Goal: Task Accomplishment & Management: Use online tool/utility

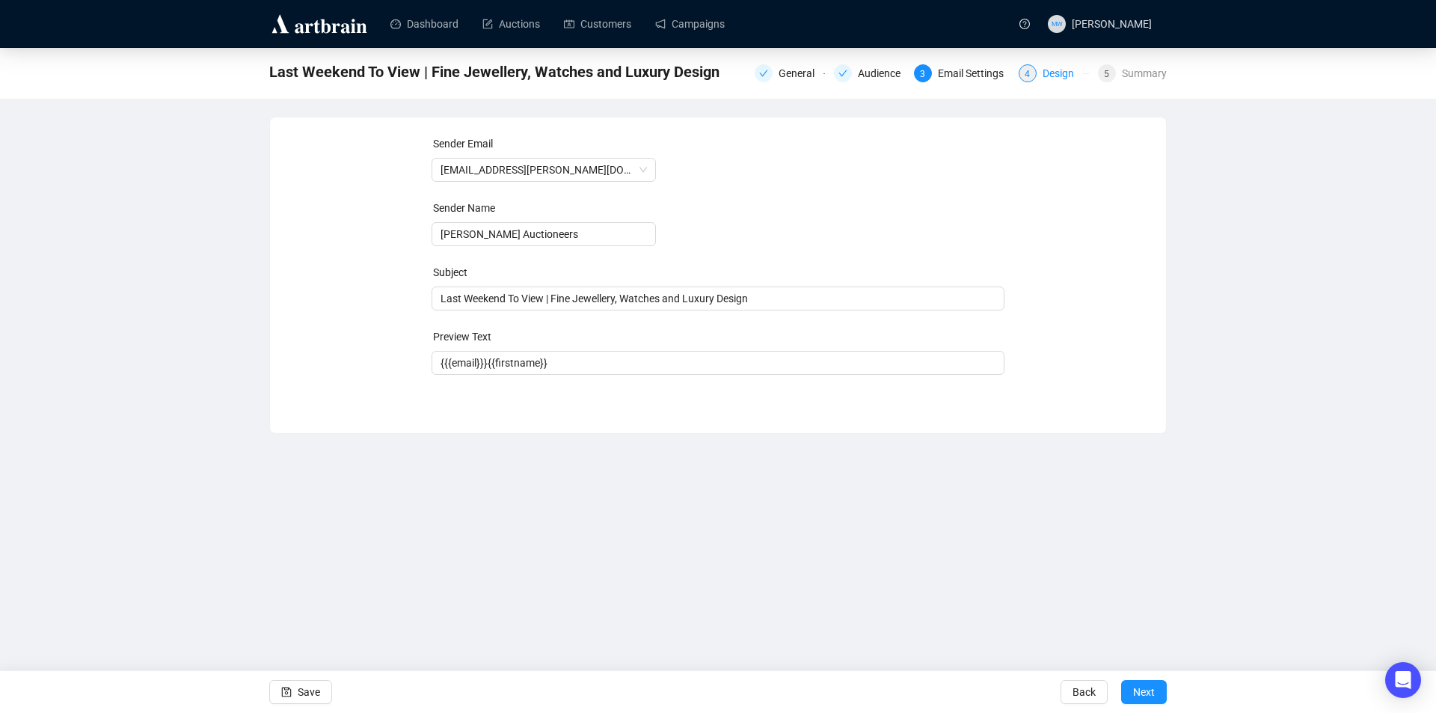
click at [1066, 78] on div "Design" at bounding box center [1063, 73] width 40 height 18
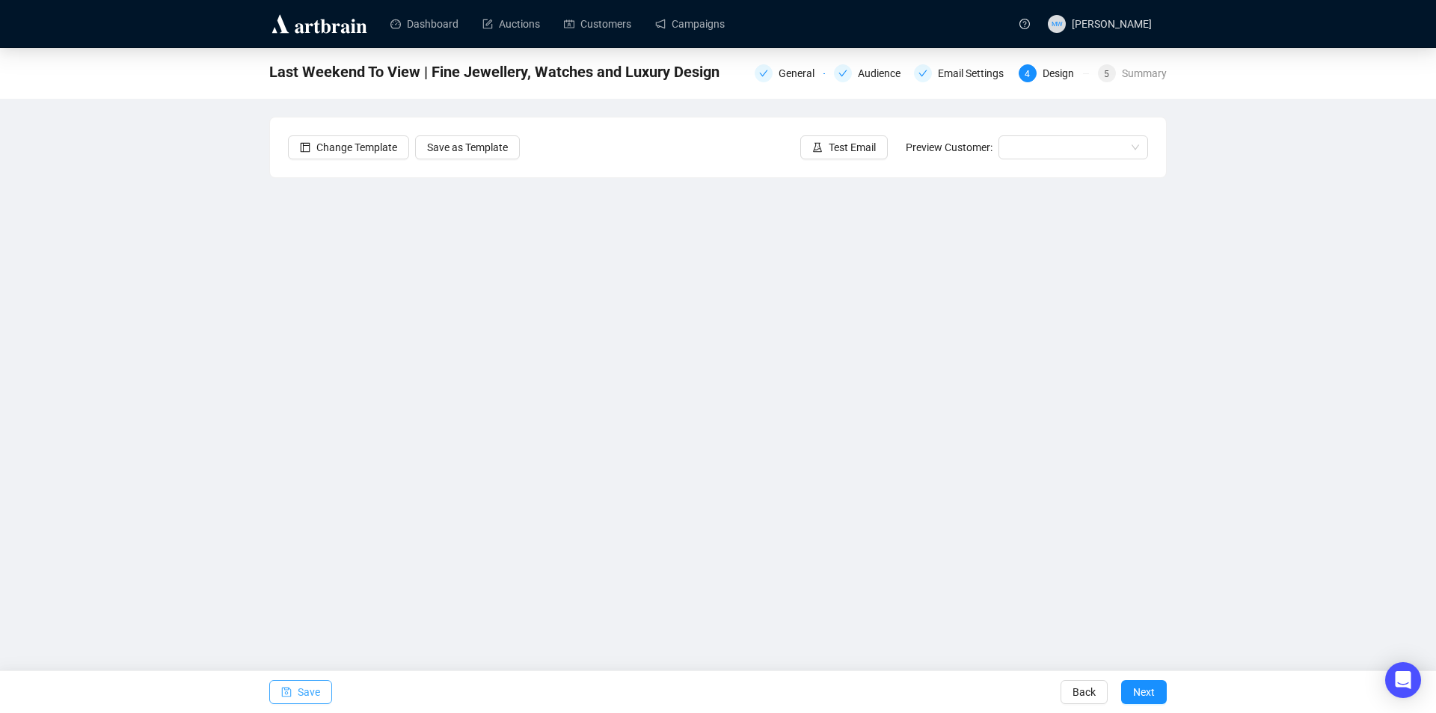
click at [313, 695] on span "Save" at bounding box center [309, 692] width 22 height 42
click at [306, 697] on span "Save" at bounding box center [309, 692] width 22 height 42
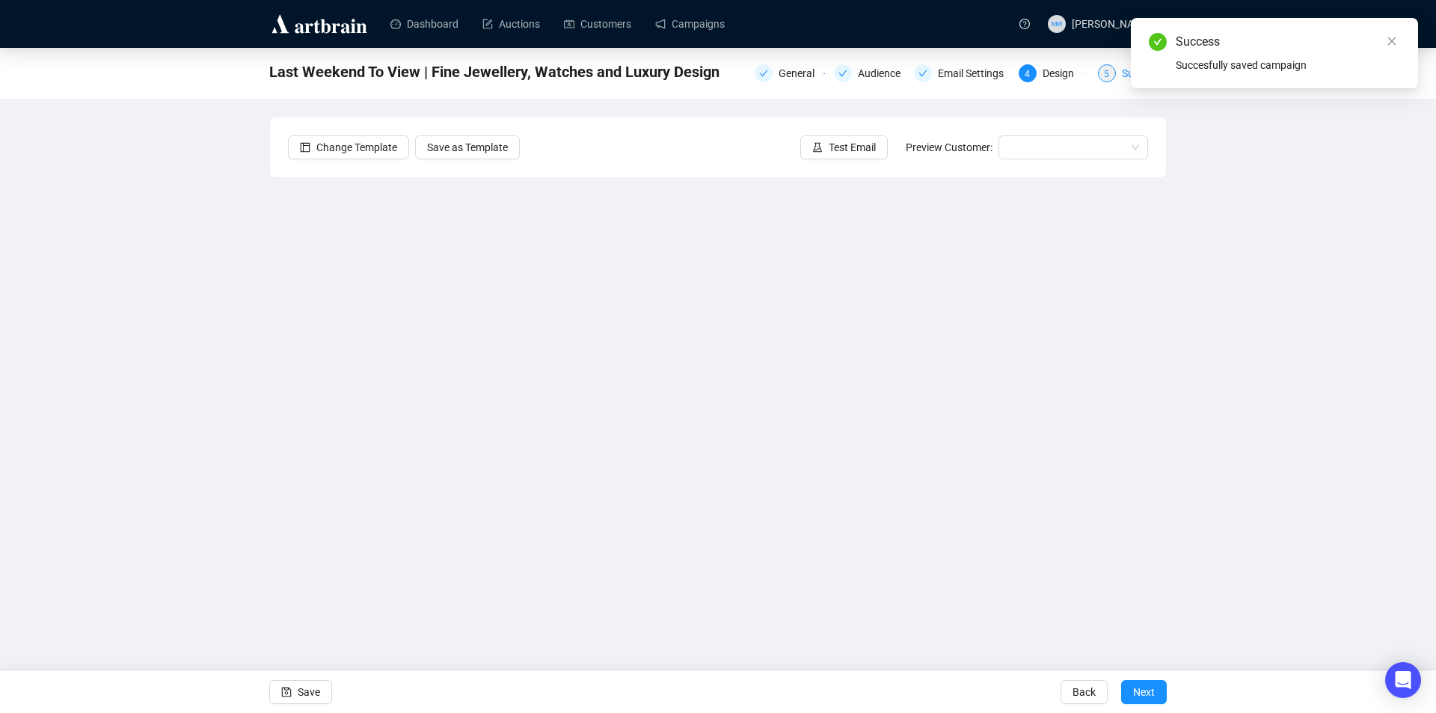
click at [1122, 73] on div "5 Summary" at bounding box center [1132, 73] width 69 height 18
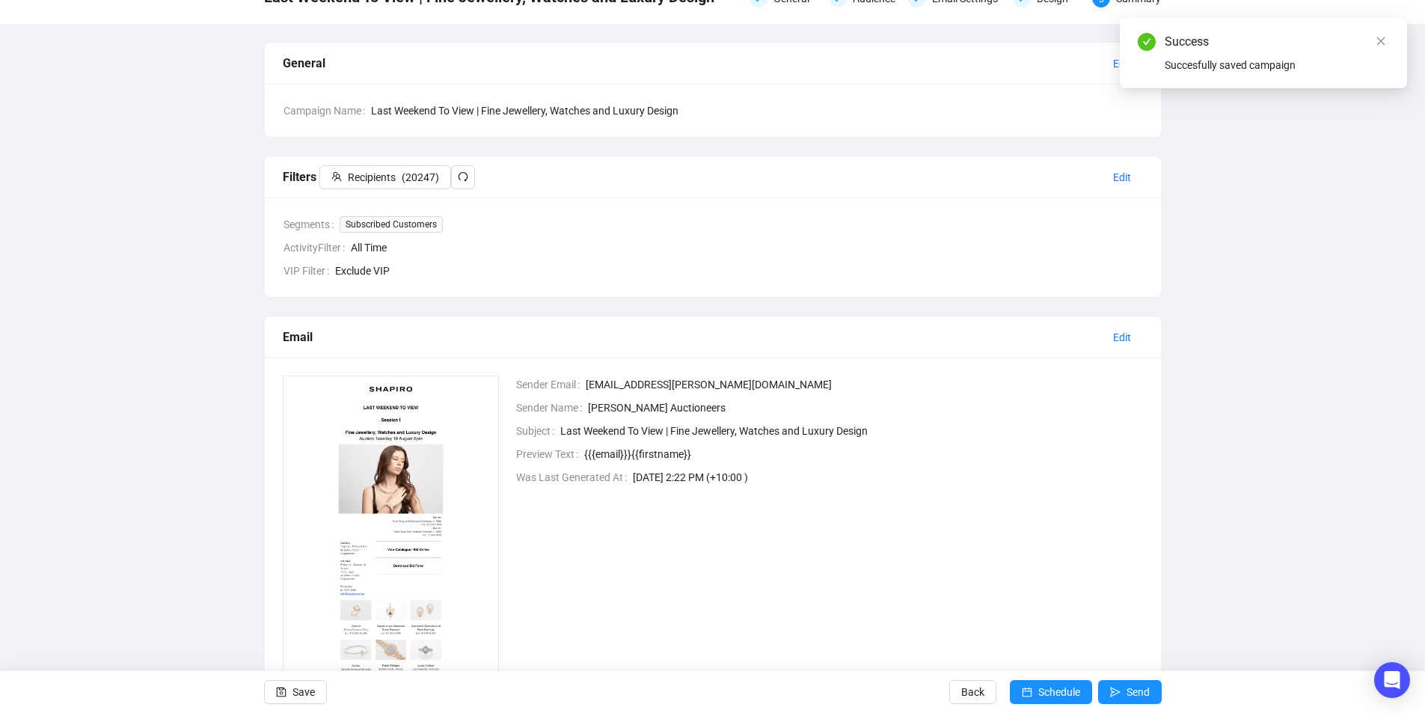
scroll to position [132, 0]
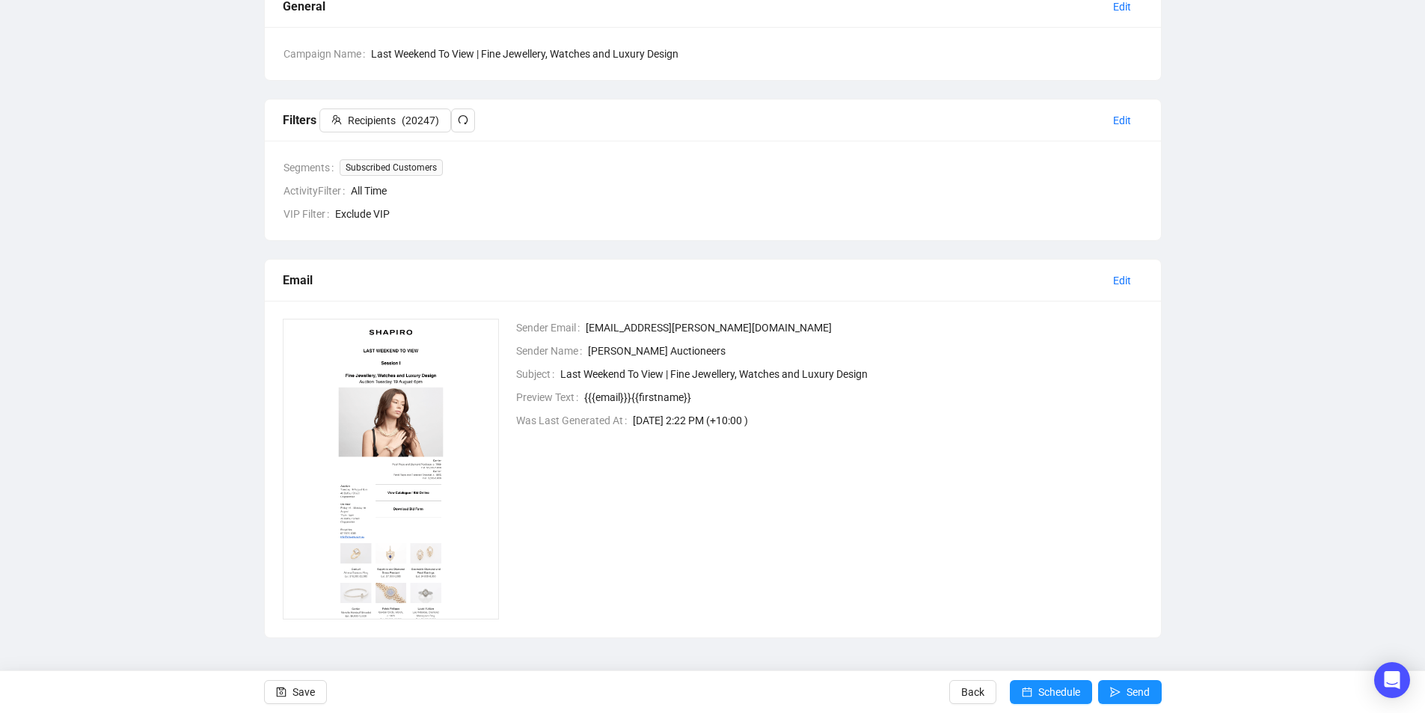
click at [1235, 426] on div "Last Weekend To View | Fine Jewellery, Watches and Luxury Design General Audien…" at bounding box center [712, 277] width 1425 height 722
click at [1130, 695] on span "Send" at bounding box center [1137, 692] width 23 height 42
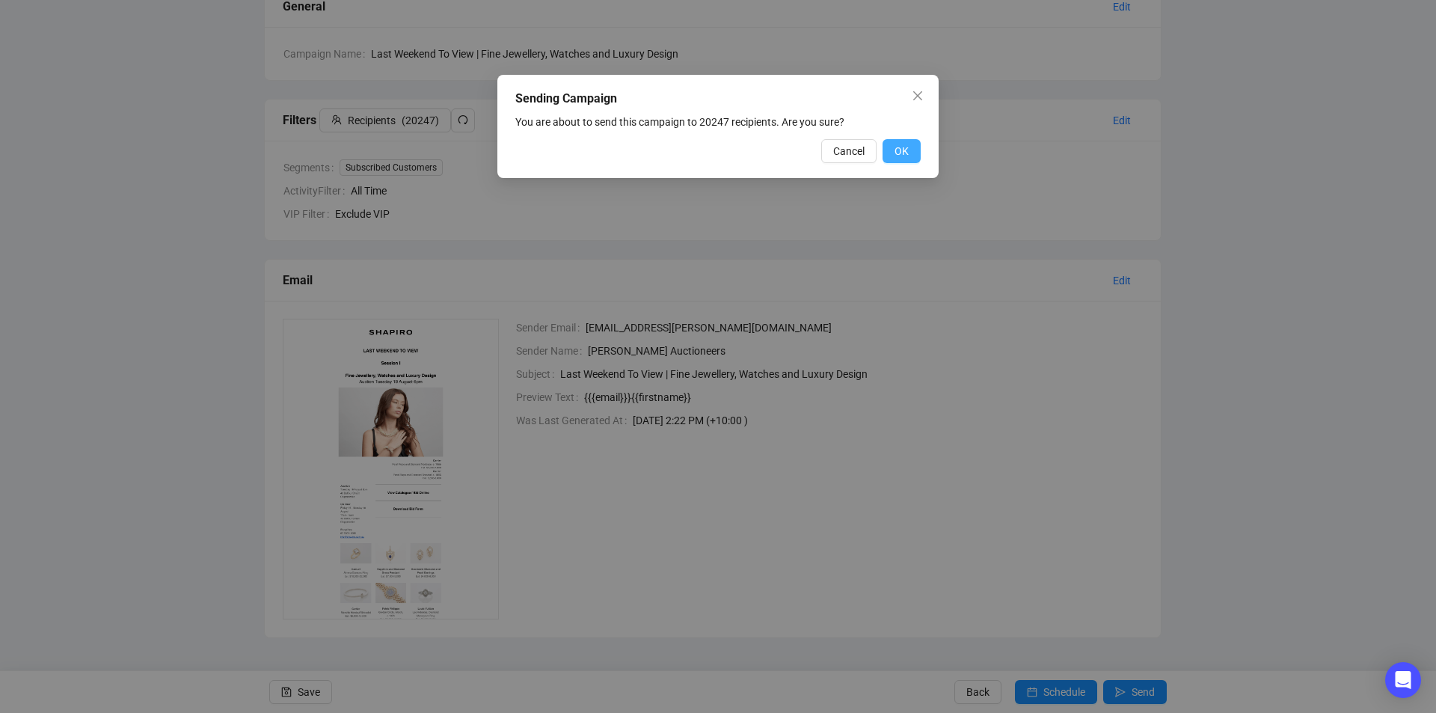
click at [909, 151] on button "OK" at bounding box center [902, 151] width 38 height 24
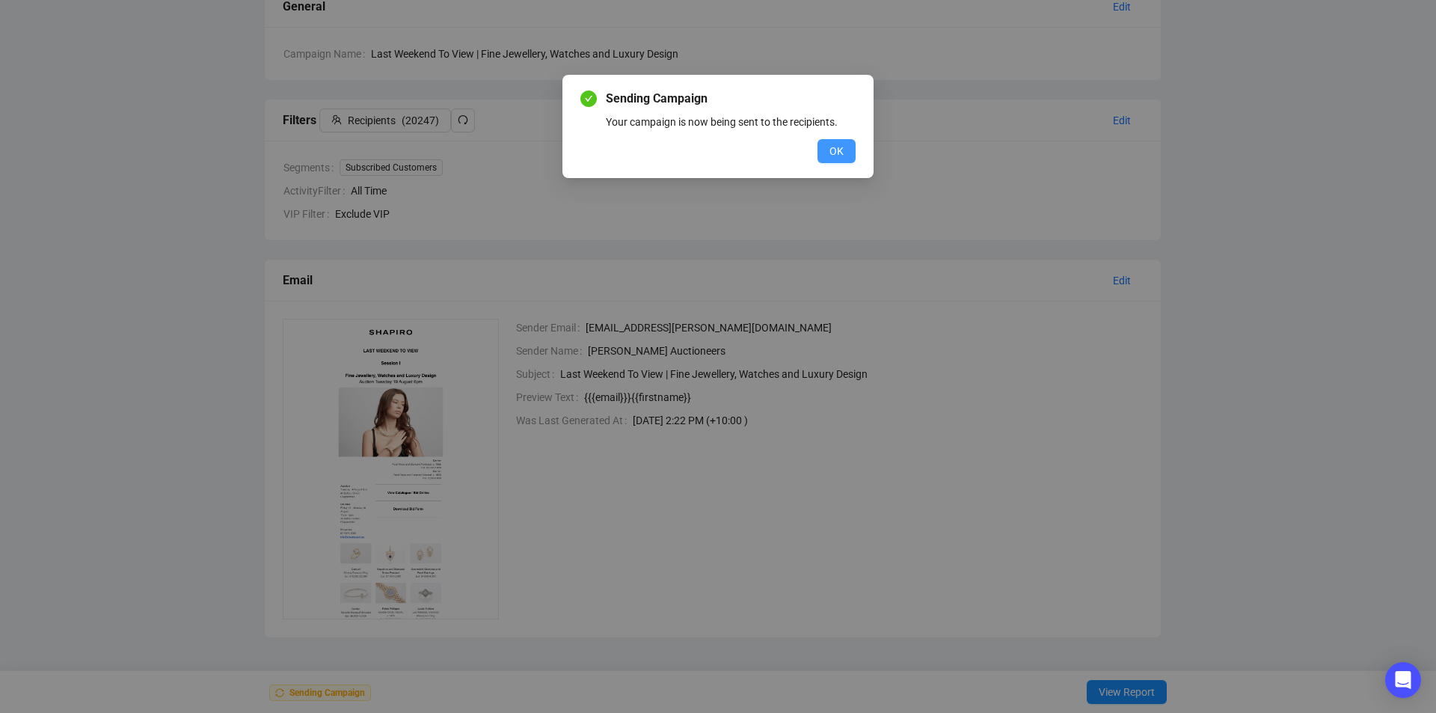
click at [841, 146] on span "OK" at bounding box center [836, 151] width 14 height 16
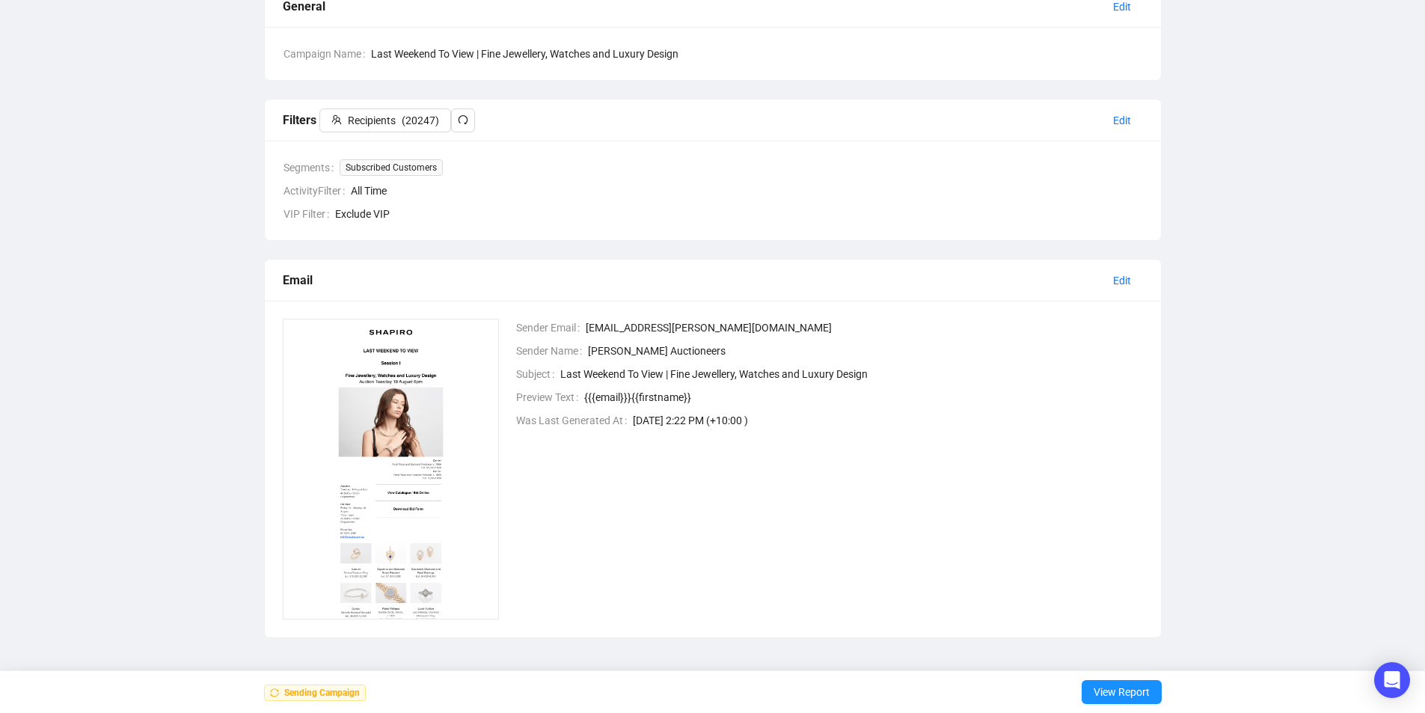
scroll to position [0, 0]
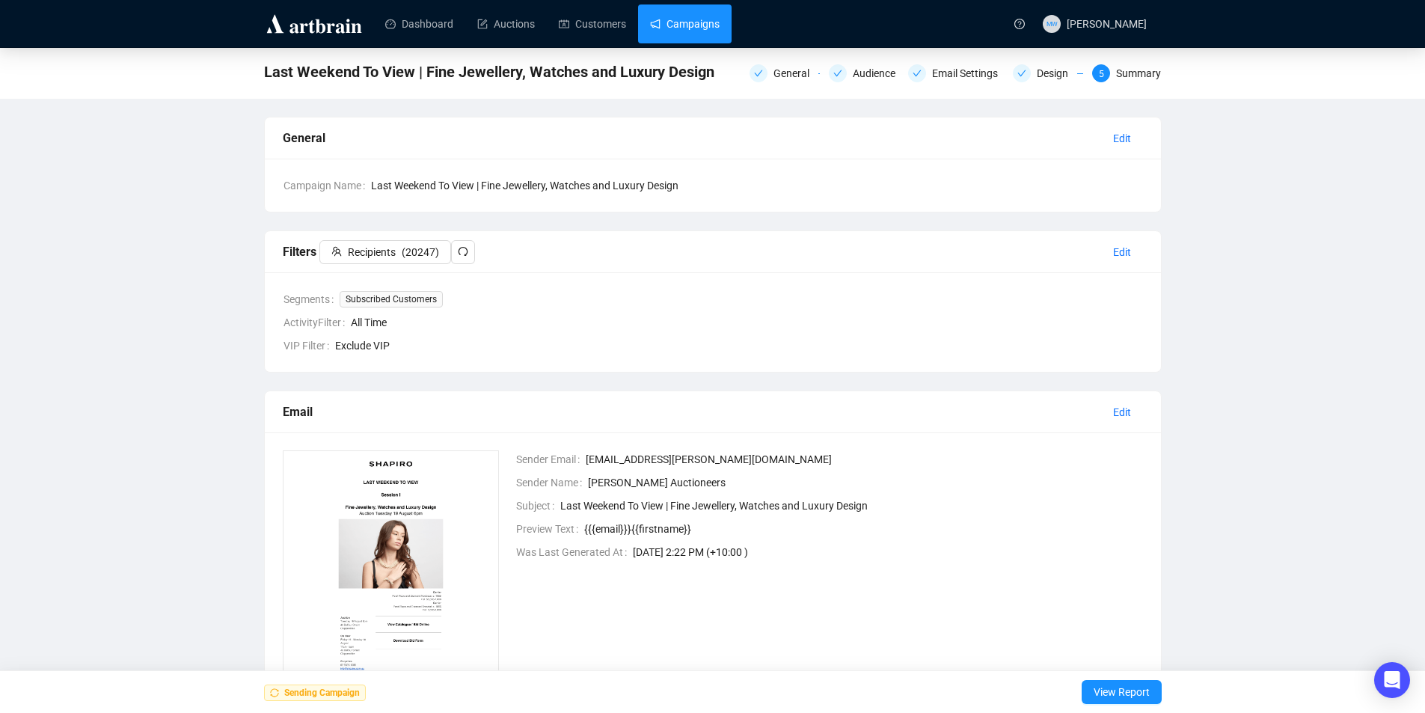
click at [690, 26] on link "Campaigns" at bounding box center [685, 23] width 70 height 39
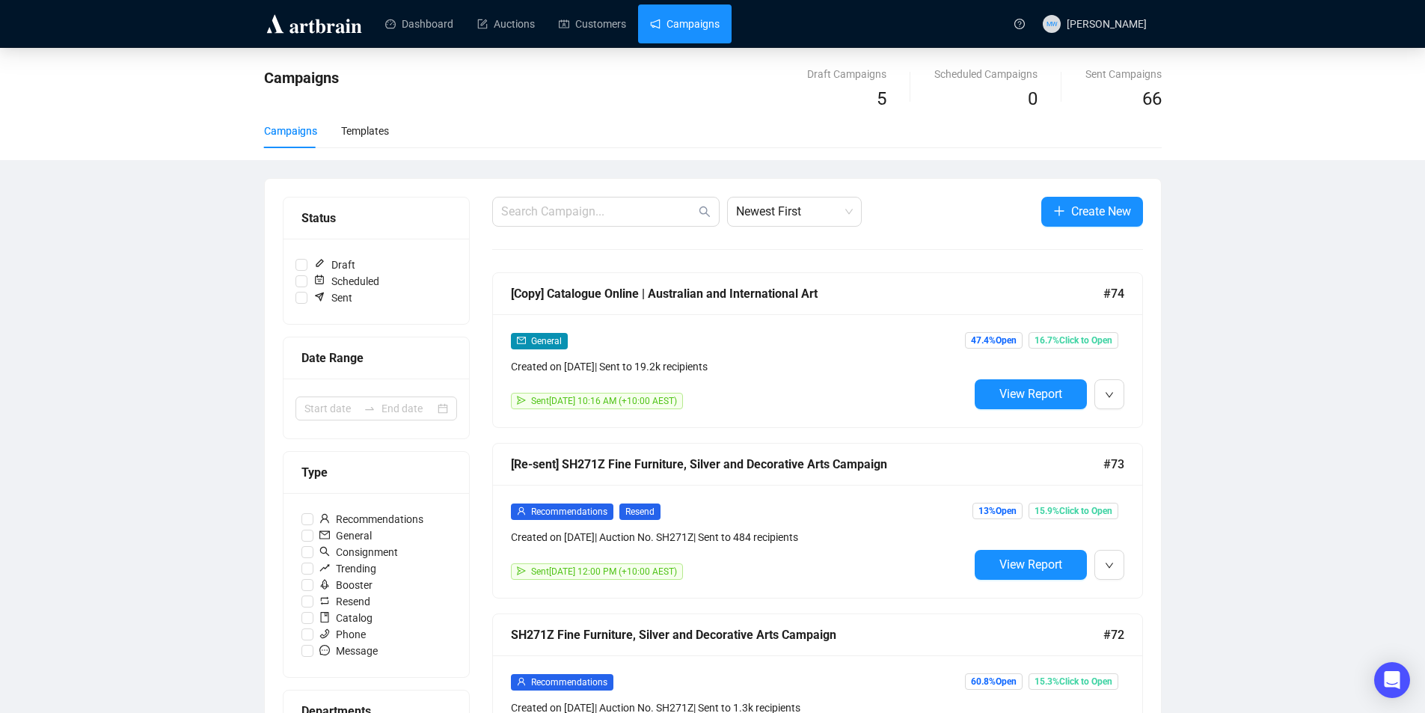
click at [686, 22] on link "Campaigns" at bounding box center [685, 23] width 70 height 39
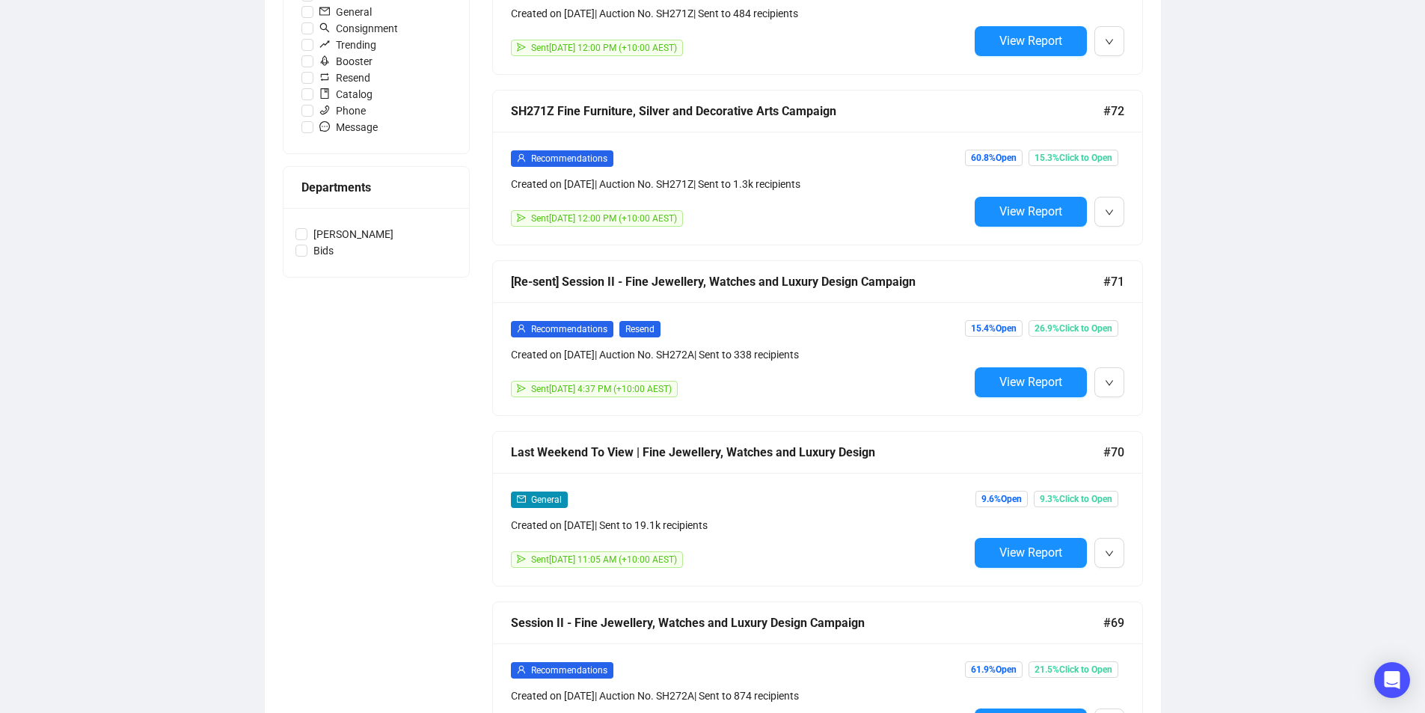
scroll to position [598, 0]
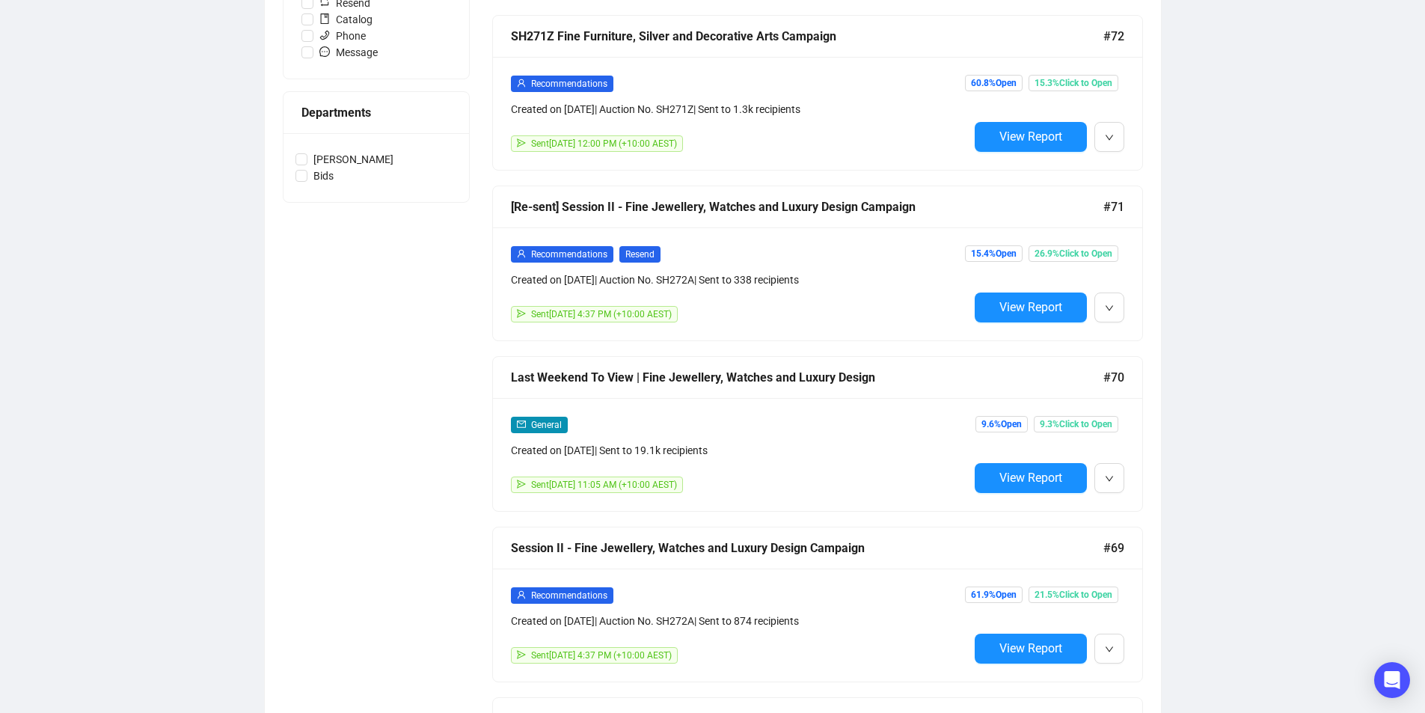
click at [1049, 372] on div "Last Weekend To View | Fine Jewellery, Watches and Luxury Design" at bounding box center [807, 377] width 592 height 19
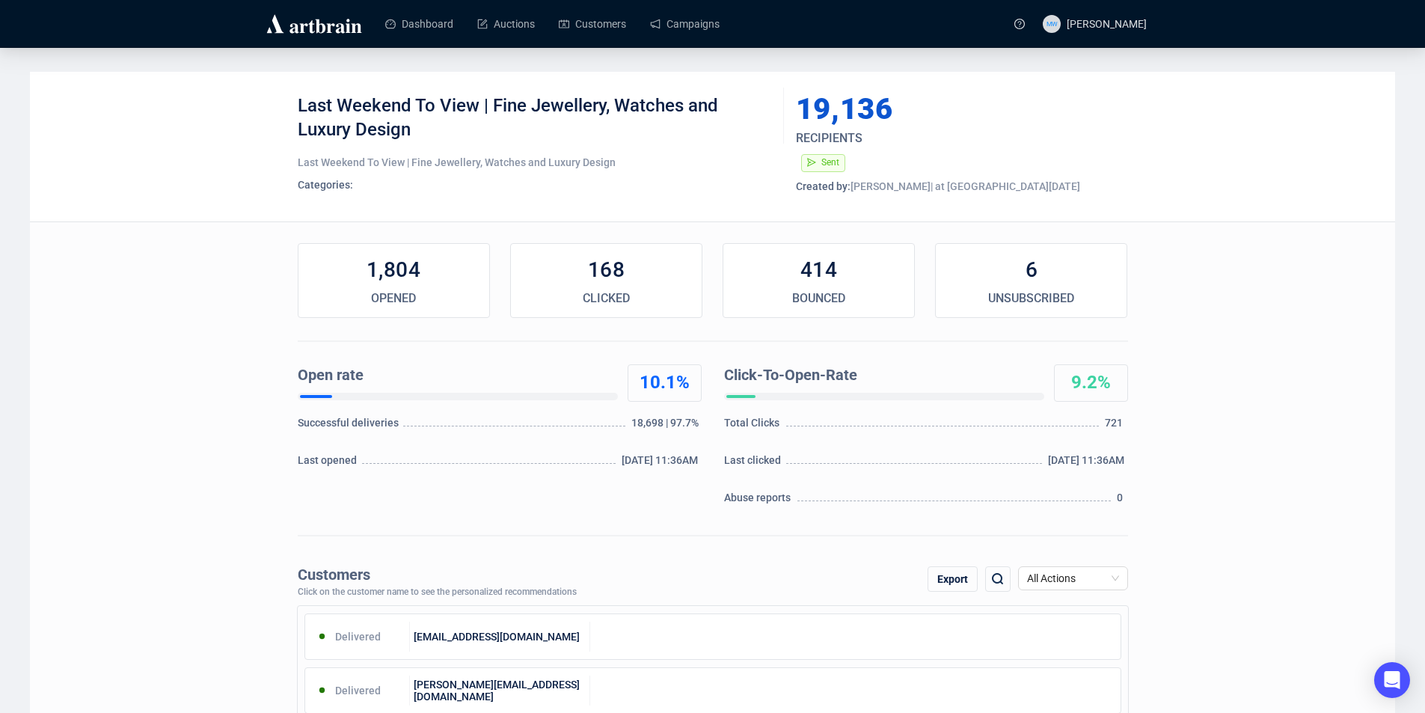
click at [710, 43] on div "Dashboard Auctions Customers Campaigns" at bounding box center [687, 23] width 636 height 47
click at [705, 28] on link "Campaigns" at bounding box center [685, 23] width 70 height 39
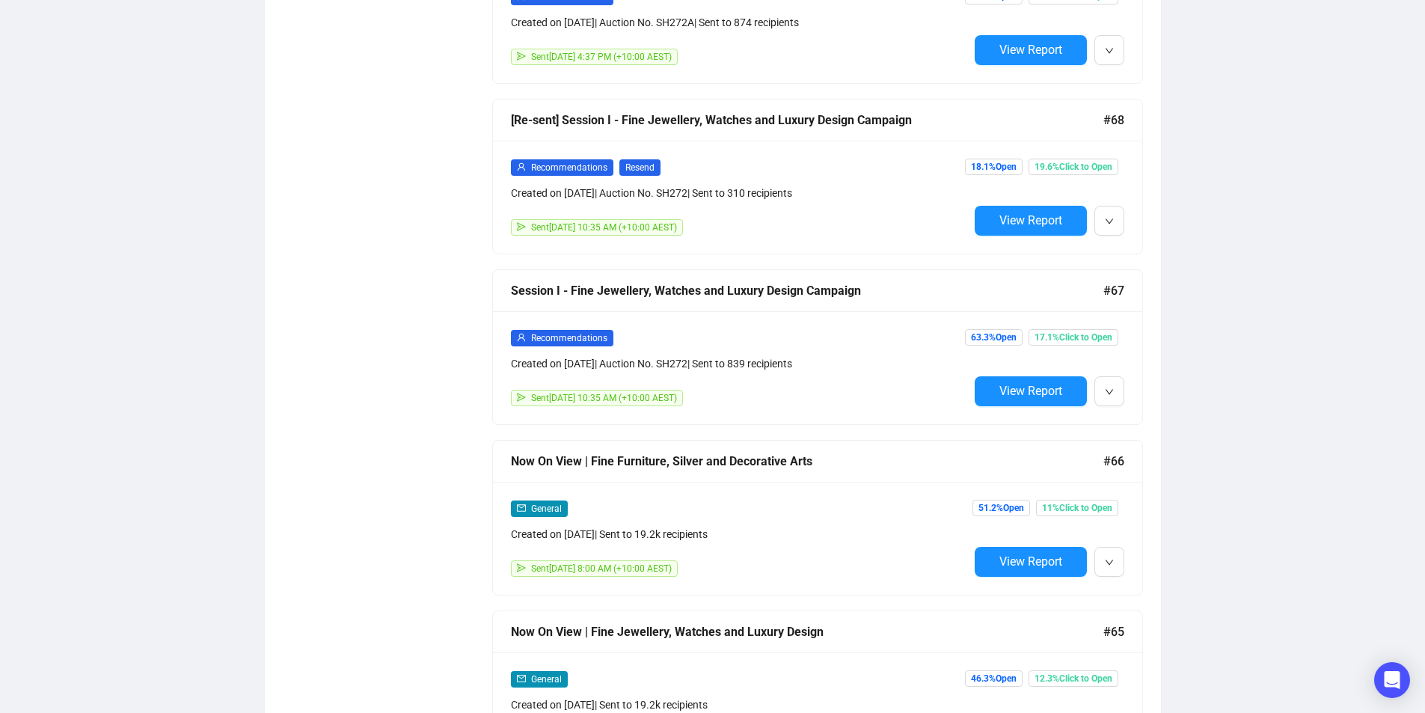
scroll to position [1271, 0]
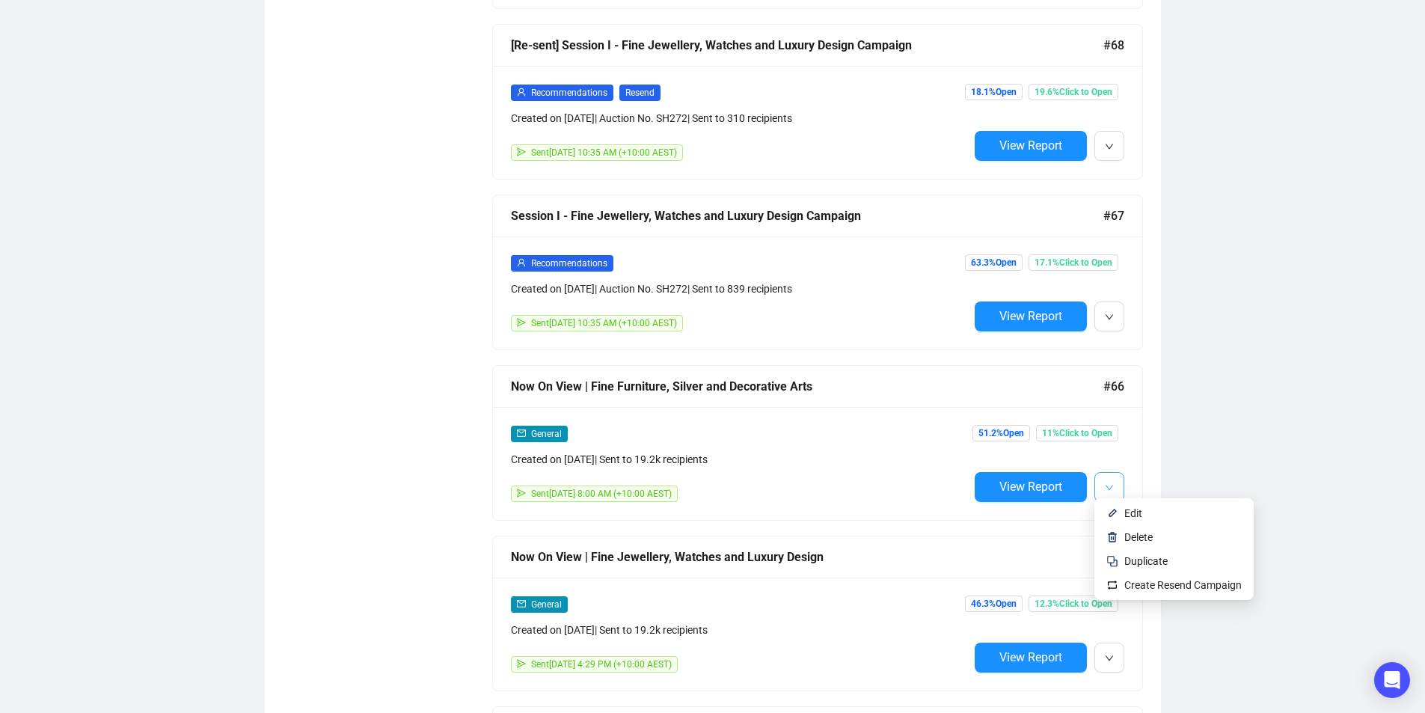
click at [1108, 483] on icon "down" at bounding box center [1109, 487] width 9 height 9
click at [1126, 516] on span "Edit" at bounding box center [1133, 513] width 18 height 12
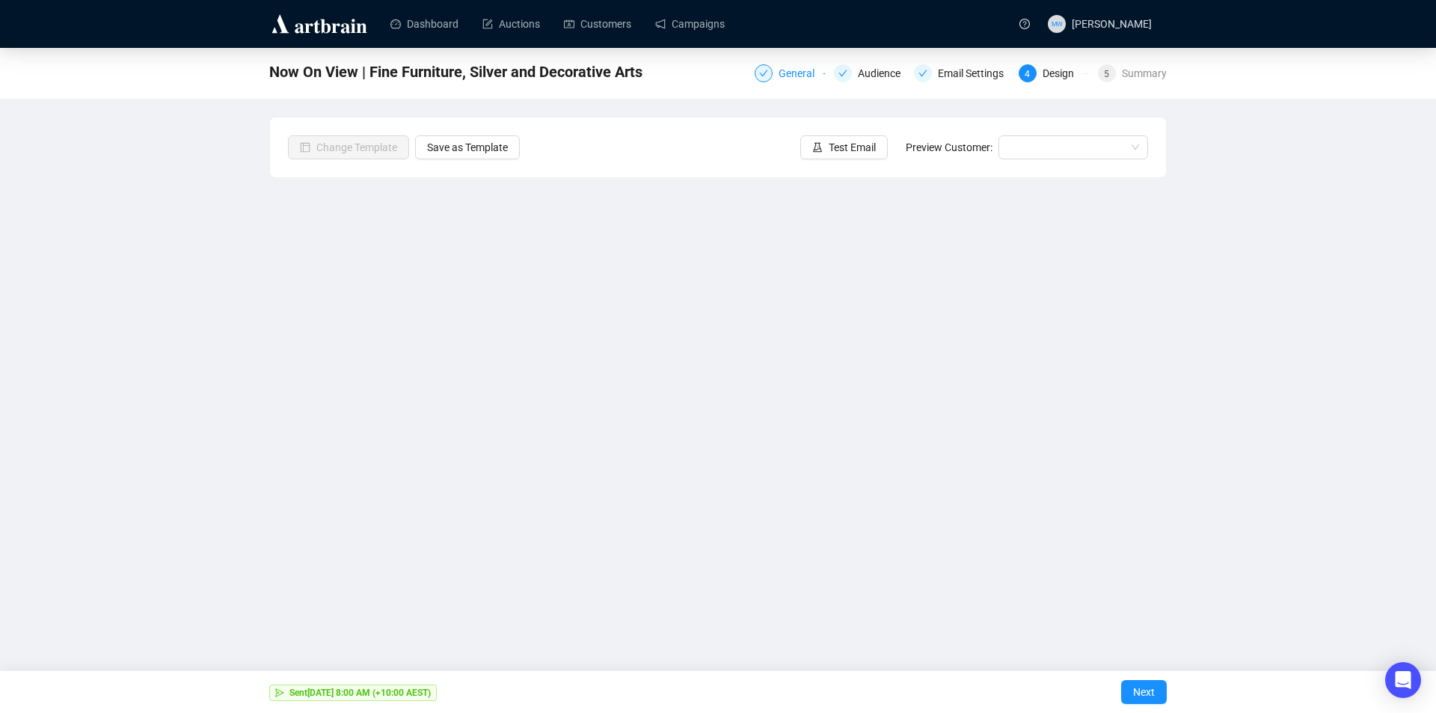
click at [802, 80] on div "General" at bounding box center [801, 73] width 45 height 18
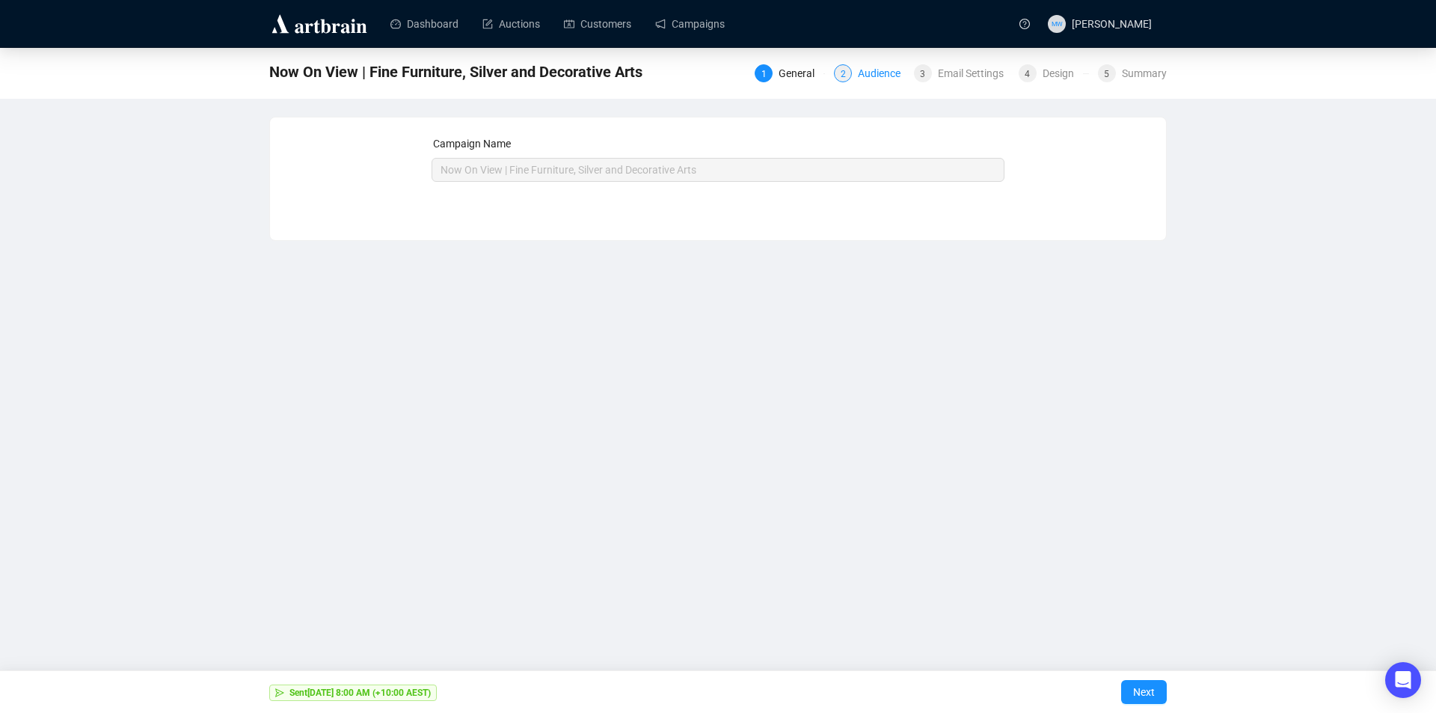
click at [885, 78] on div "Audience" at bounding box center [884, 73] width 52 height 18
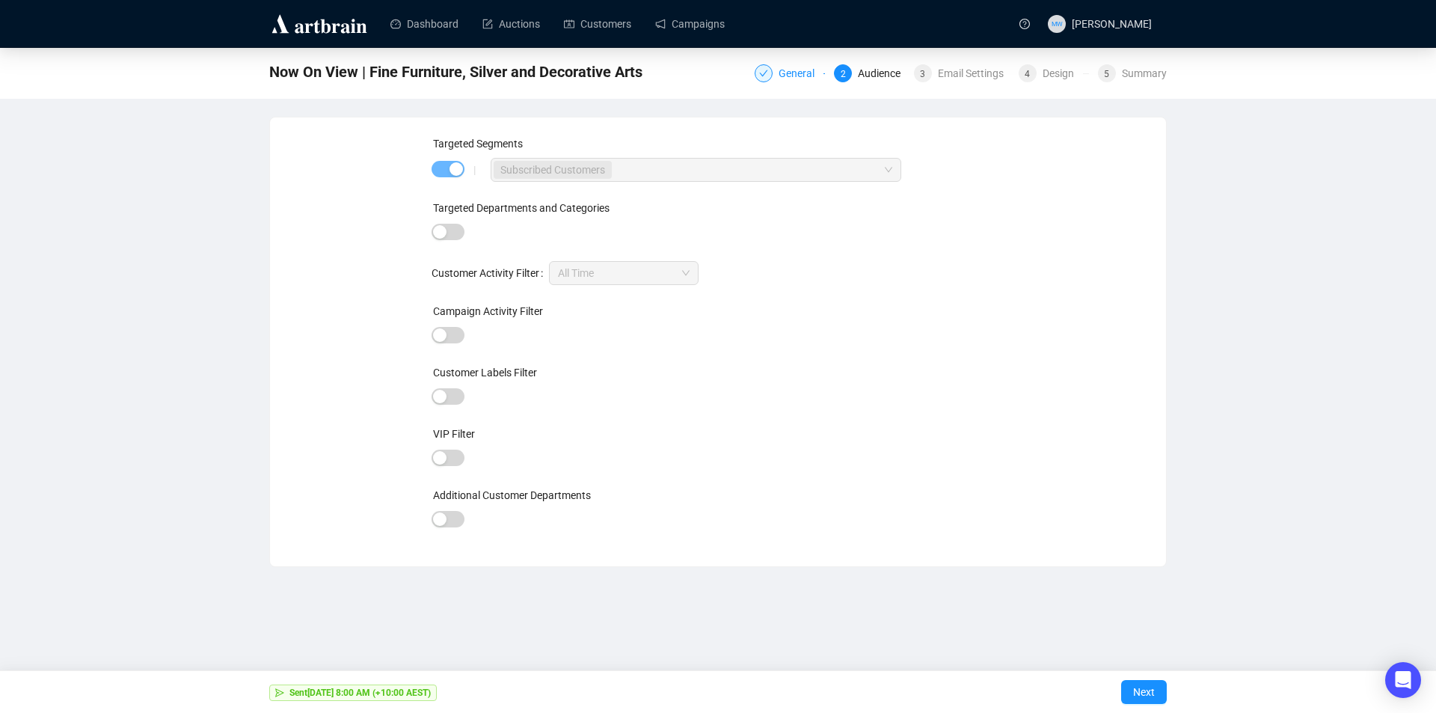
click at [817, 71] on div "General" at bounding box center [801, 73] width 45 height 18
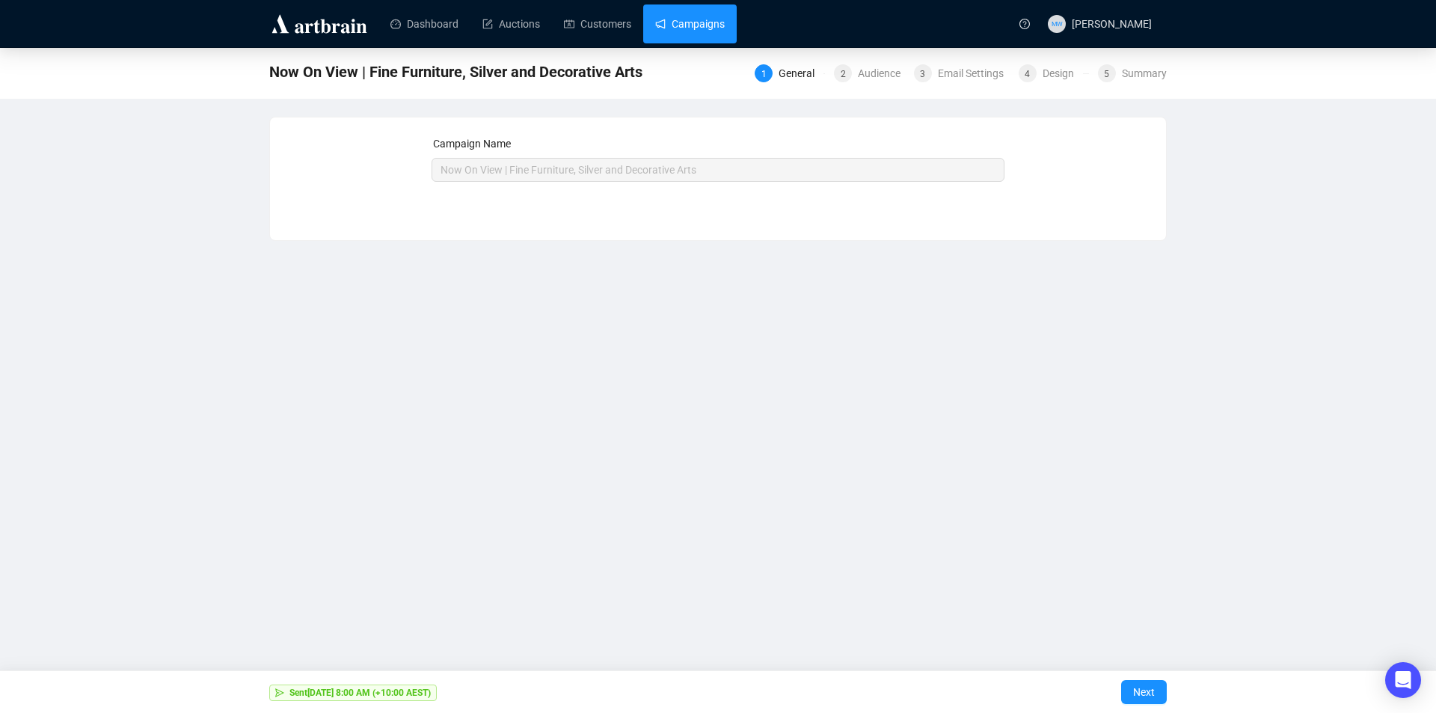
click at [719, 29] on link "Campaigns" at bounding box center [690, 23] width 70 height 39
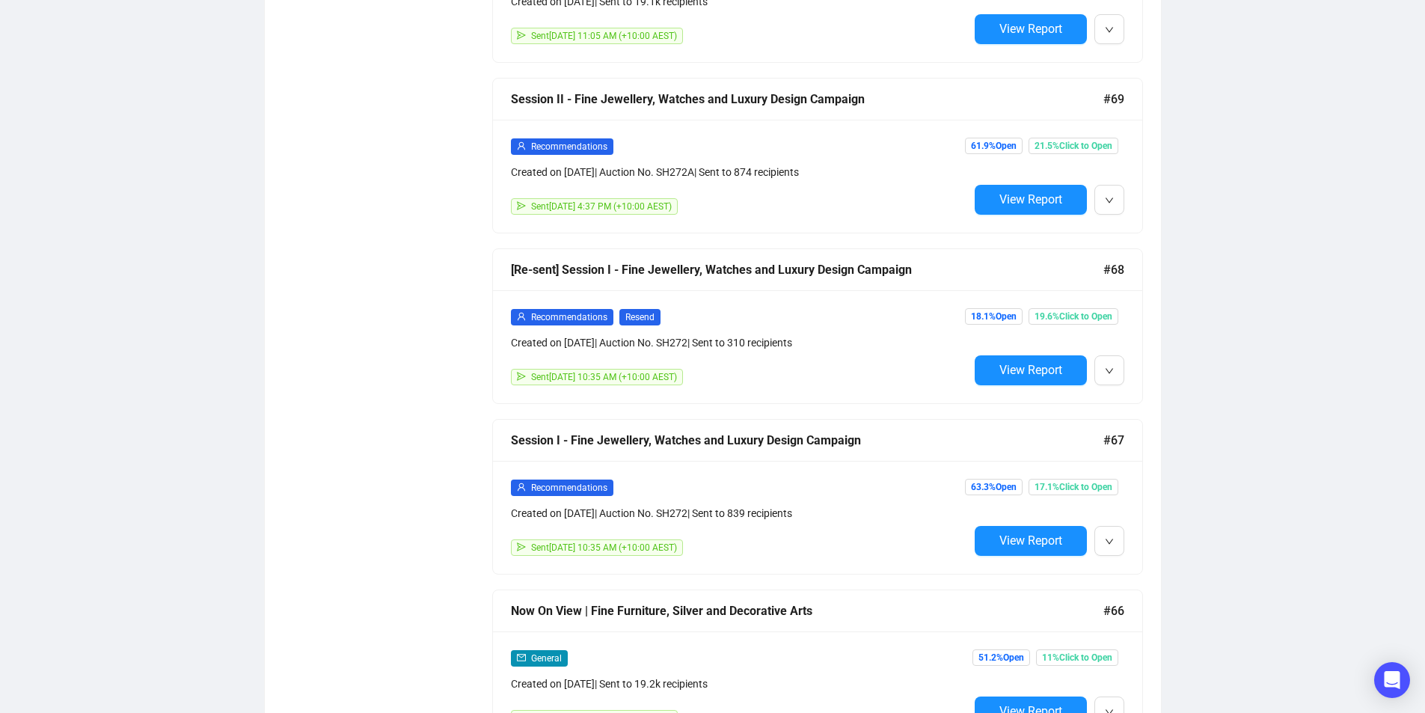
scroll to position [1271, 0]
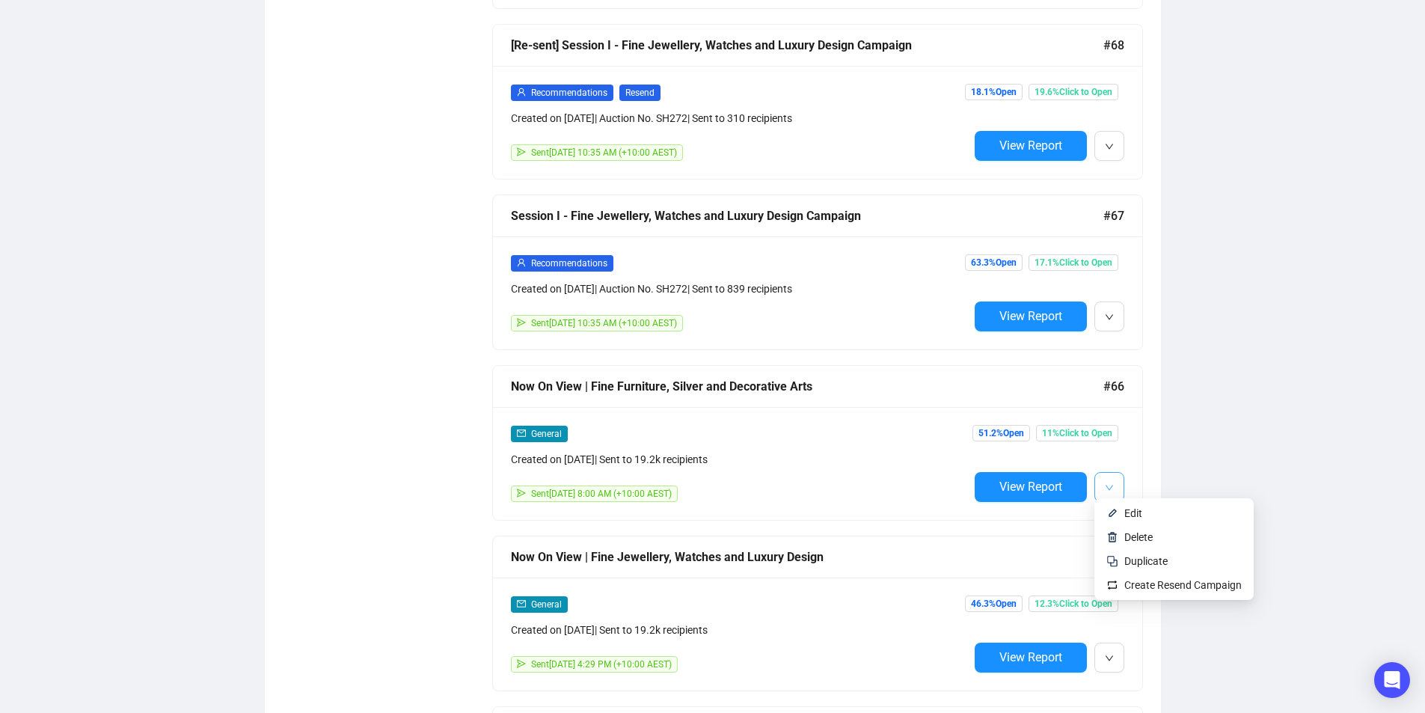
click at [1111, 483] on icon "down" at bounding box center [1109, 487] width 9 height 9
click at [1153, 562] on span "Duplicate" at bounding box center [1145, 561] width 43 height 12
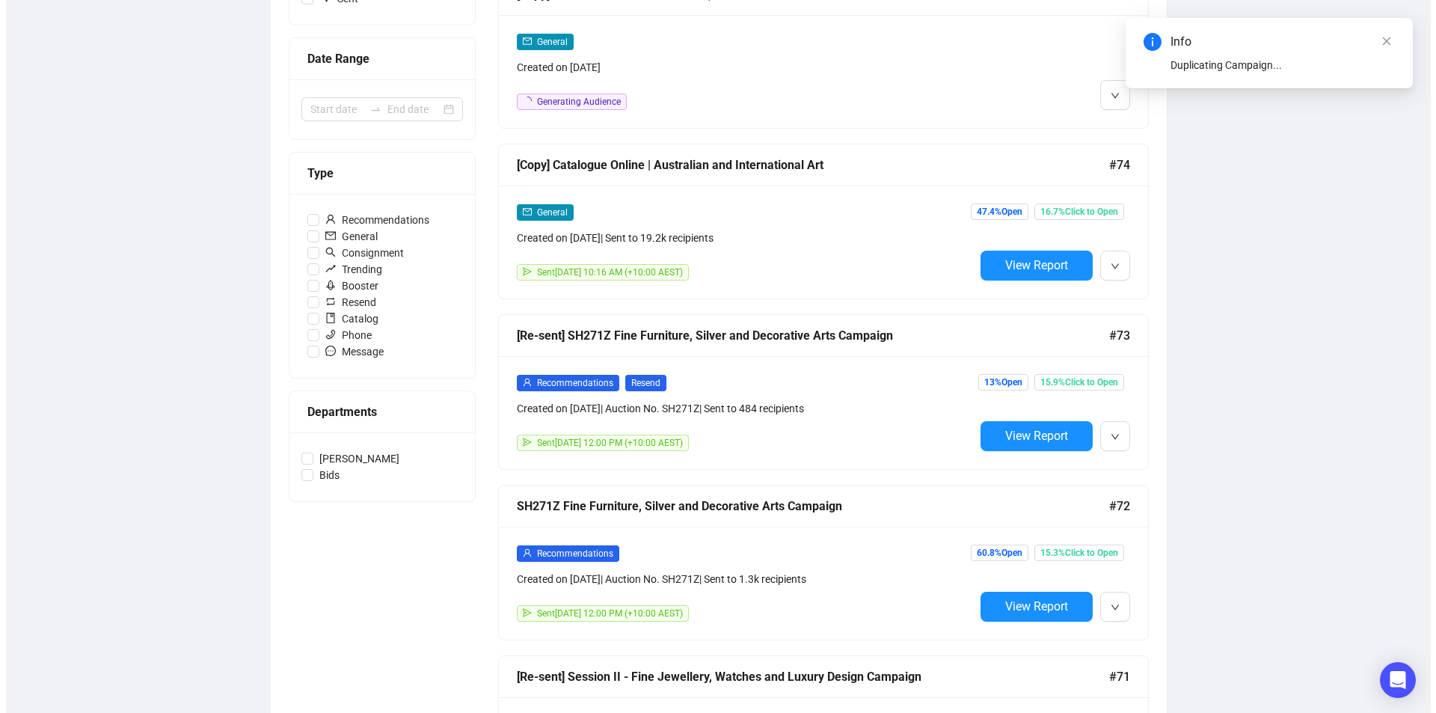
scroll to position [0, 0]
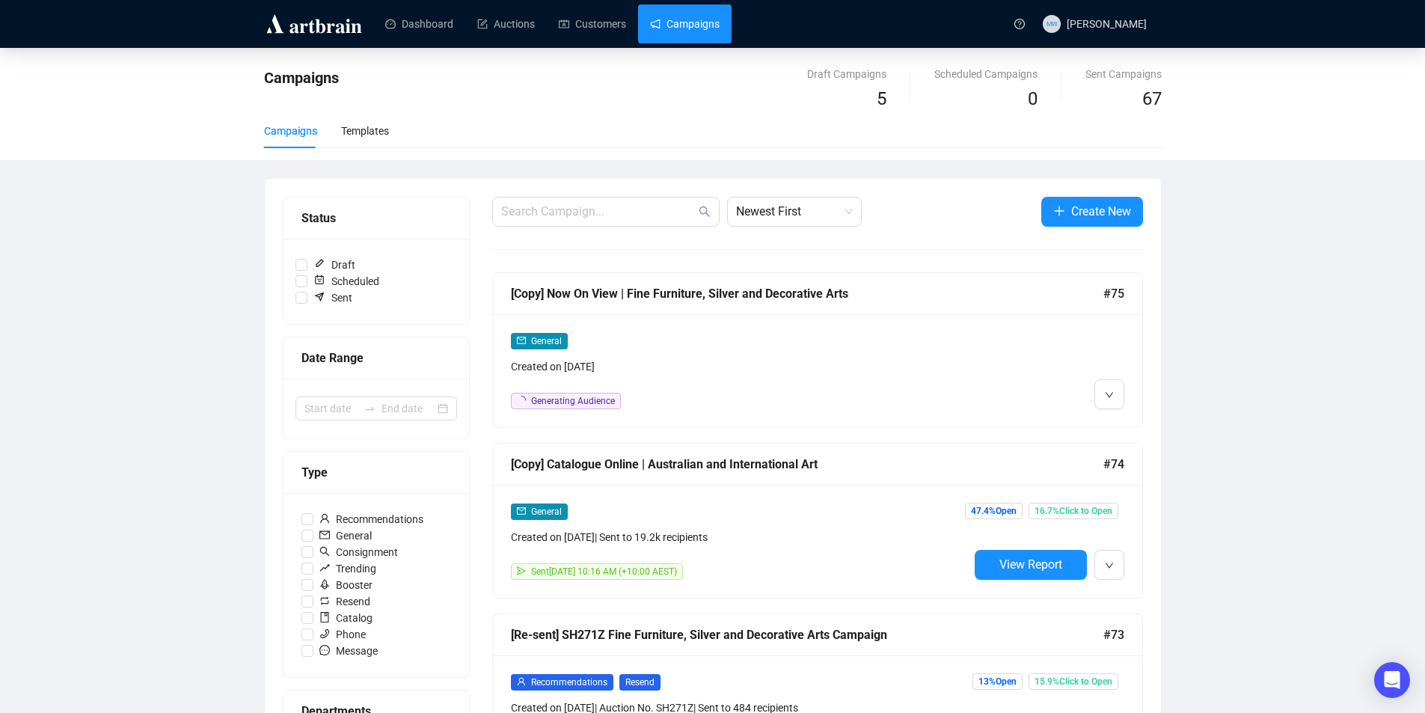
click at [875, 328] on div "General Created on [DATE] Generating Audience" at bounding box center [817, 370] width 649 height 113
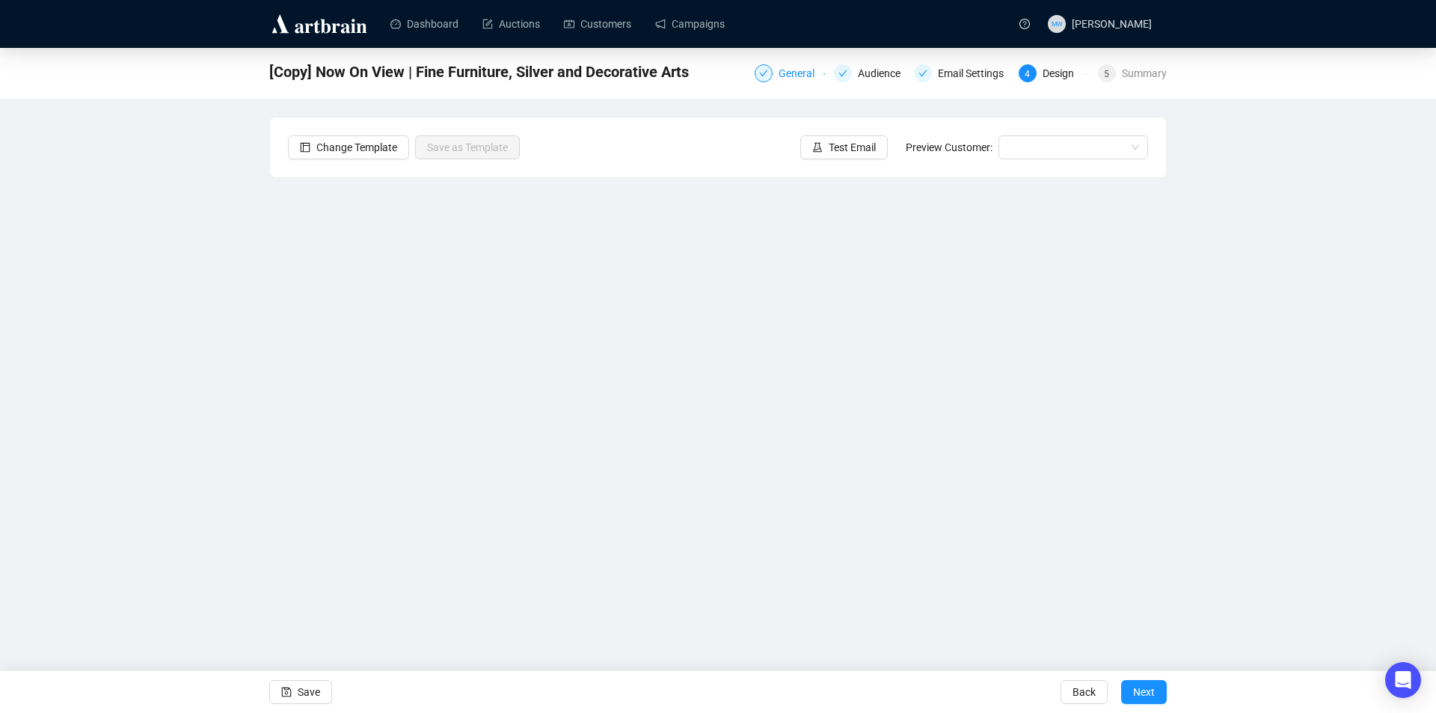
click at [788, 79] on div "General" at bounding box center [801, 73] width 45 height 18
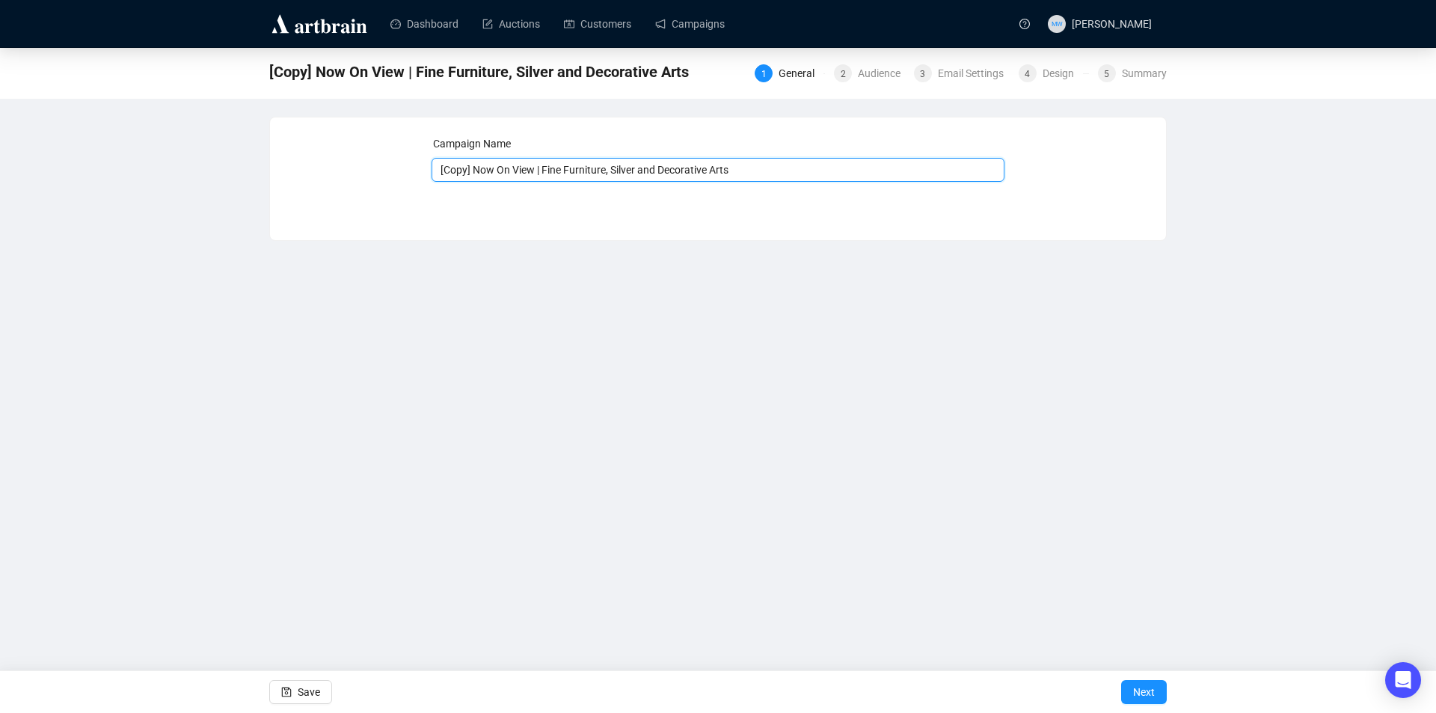
drag, startPoint x: 535, startPoint y: 168, endPoint x: 474, endPoint y: 89, distance: 99.8
click at [405, 157] on div "Campaign Name [Copy] Now On View | Fine Furniture, Silver and Decorative Arts S…" at bounding box center [718, 167] width 860 height 64
type input "Last Weekend To View | Fine Furniture, Silver and Decorative Arts"
click at [298, 692] on span "Save" at bounding box center [309, 692] width 22 height 42
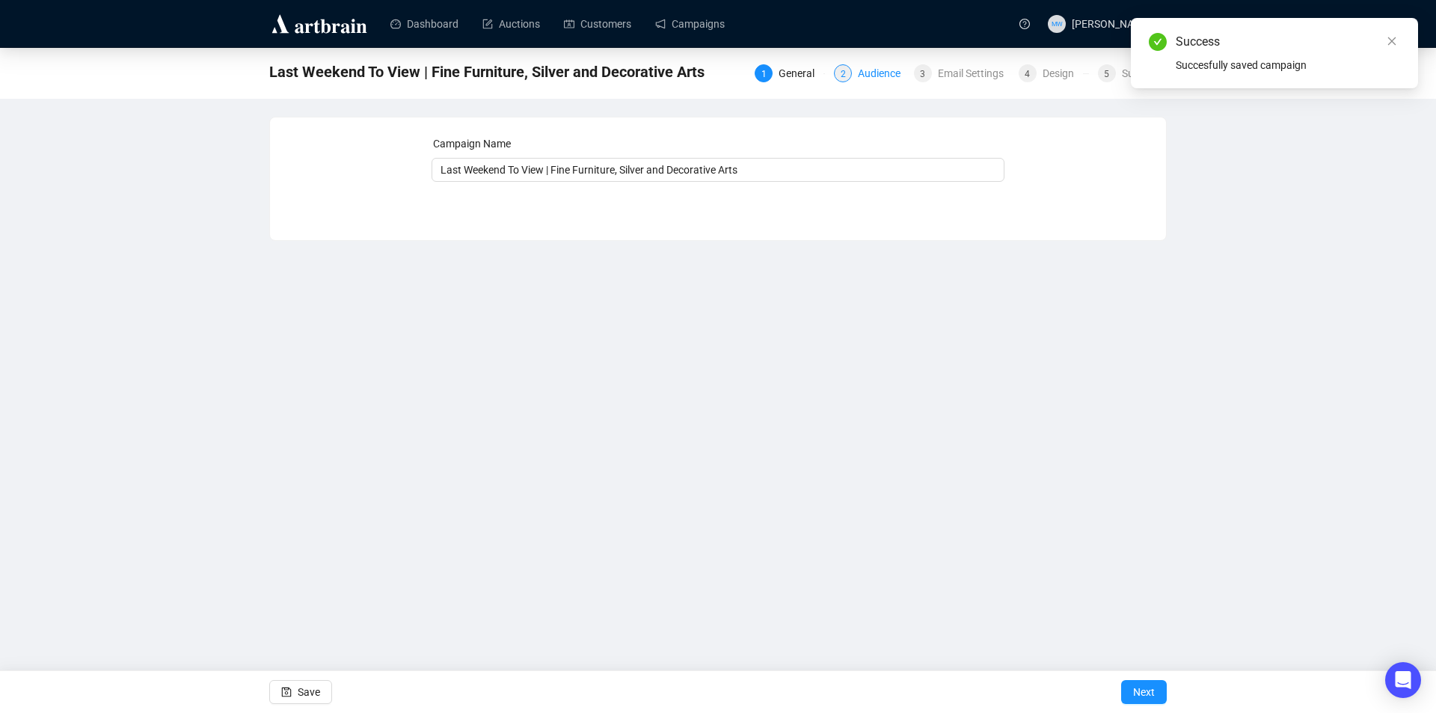
click at [869, 75] on div "Audience" at bounding box center [884, 73] width 52 height 18
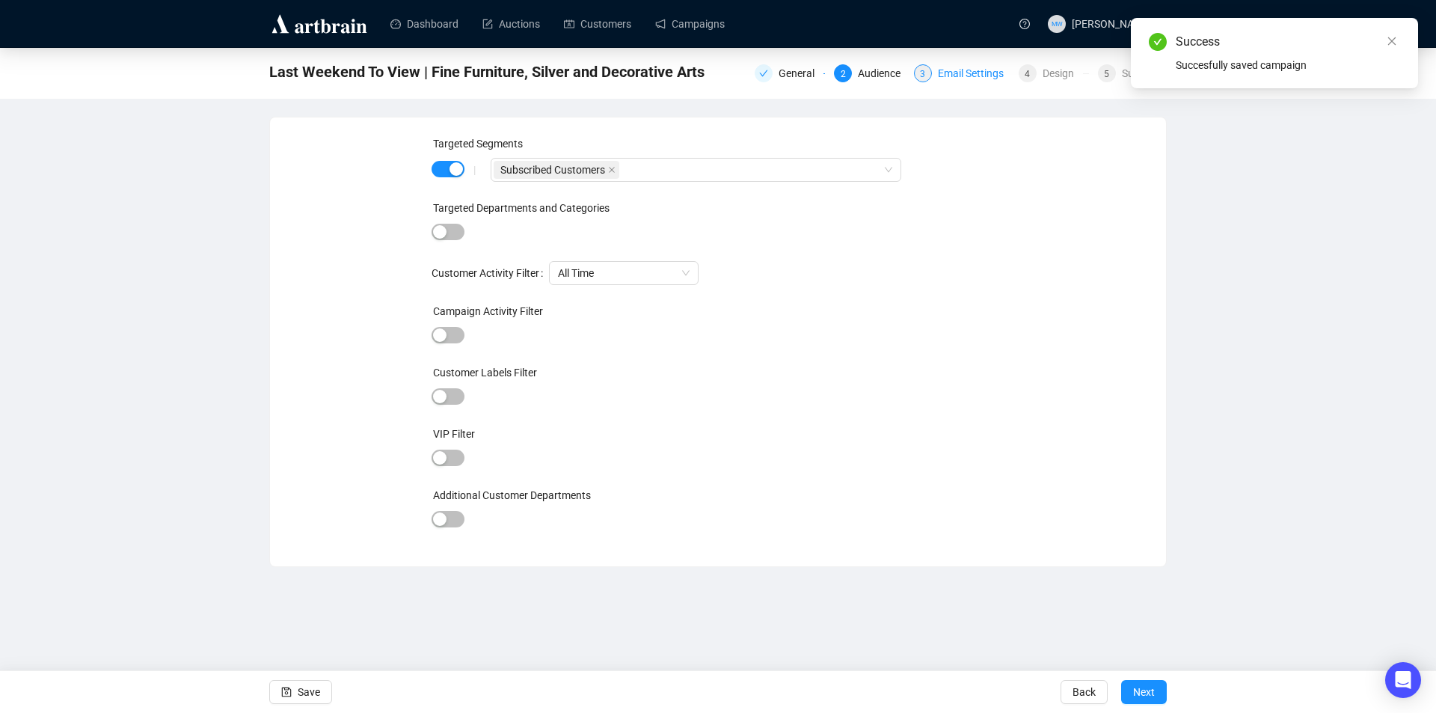
click at [955, 70] on div "Email Settings" at bounding box center [975, 73] width 75 height 18
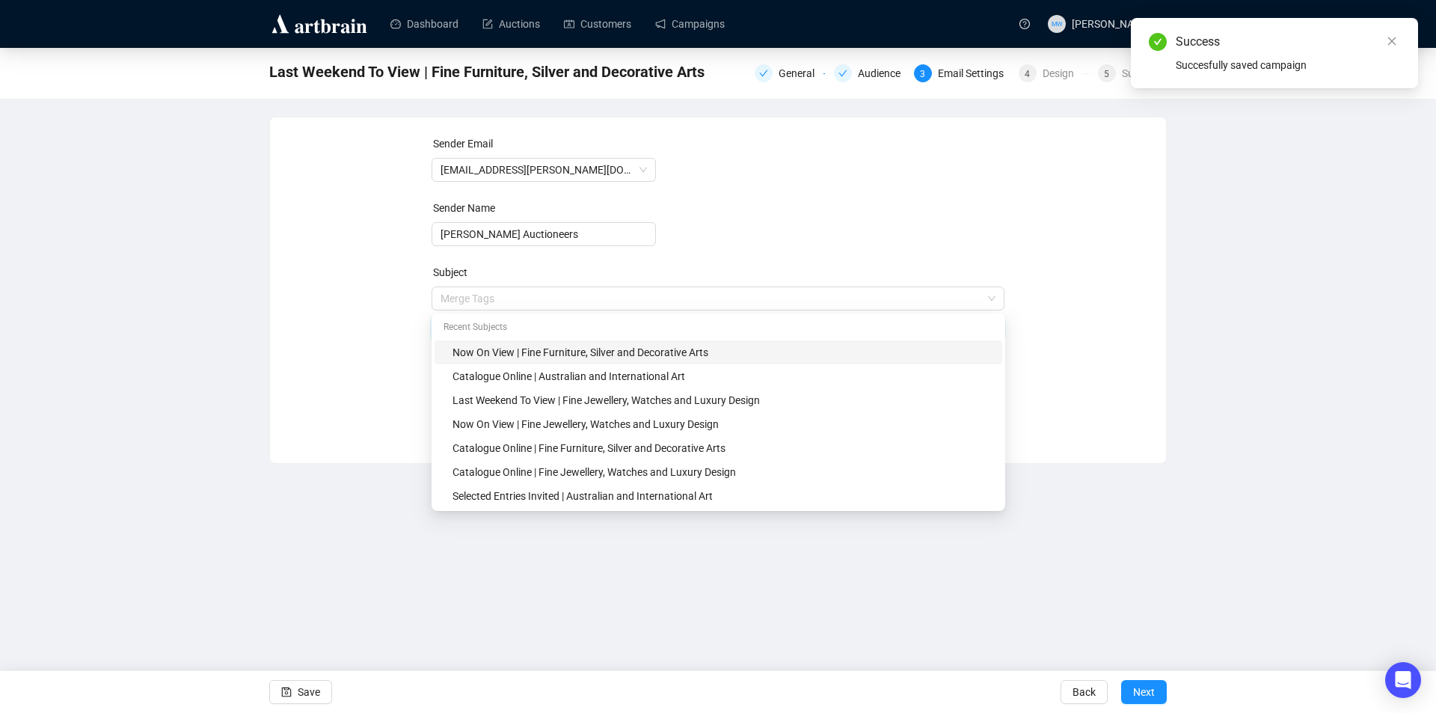
drag, startPoint x: 506, startPoint y: 301, endPoint x: 398, endPoint y: 297, distance: 107.8
click at [399, 298] on div "Sender Email [EMAIL_ADDRESS][PERSON_NAME][DOMAIN_NAME] Sender Name [PERSON_NAME…" at bounding box center [718, 278] width 860 height 287
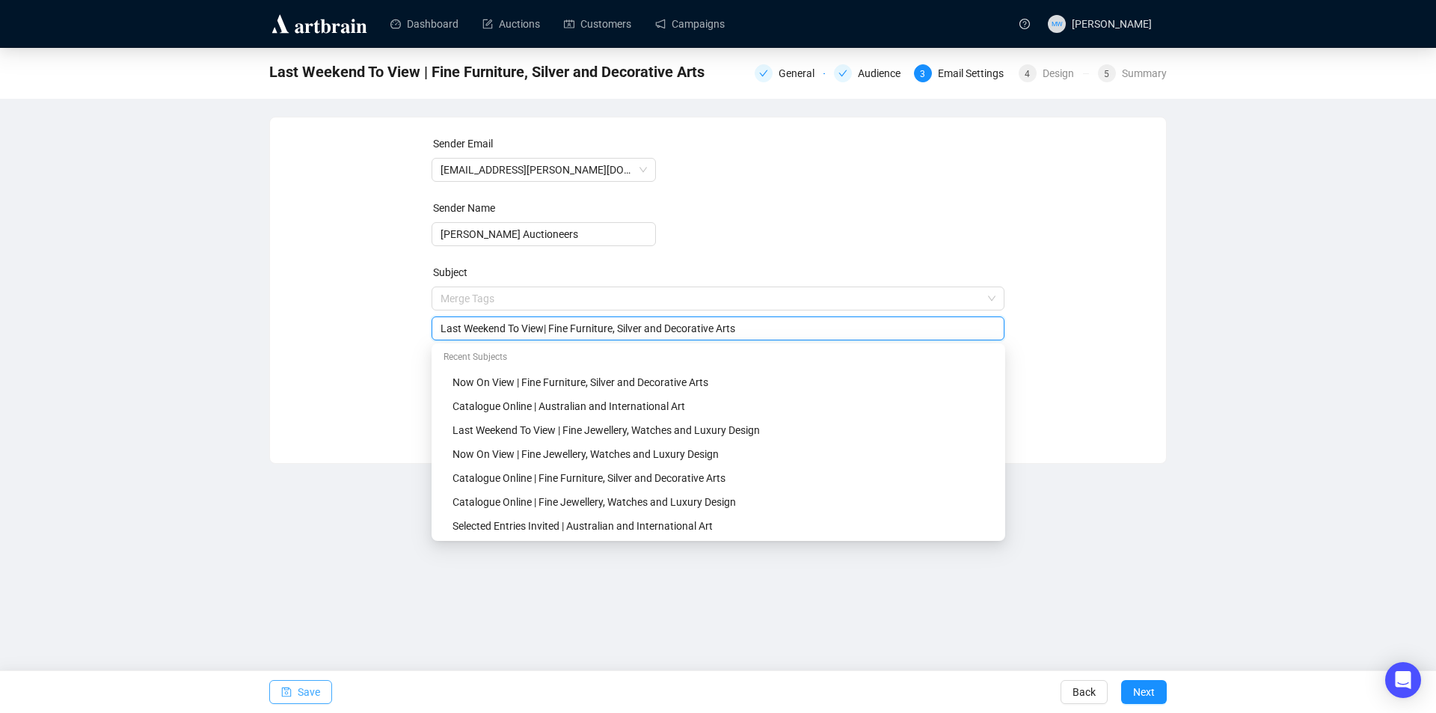
type input "Last Weekend To View| Fine Furniture, Silver and Decorative Arts"
click at [308, 688] on span "Save" at bounding box center [309, 692] width 22 height 42
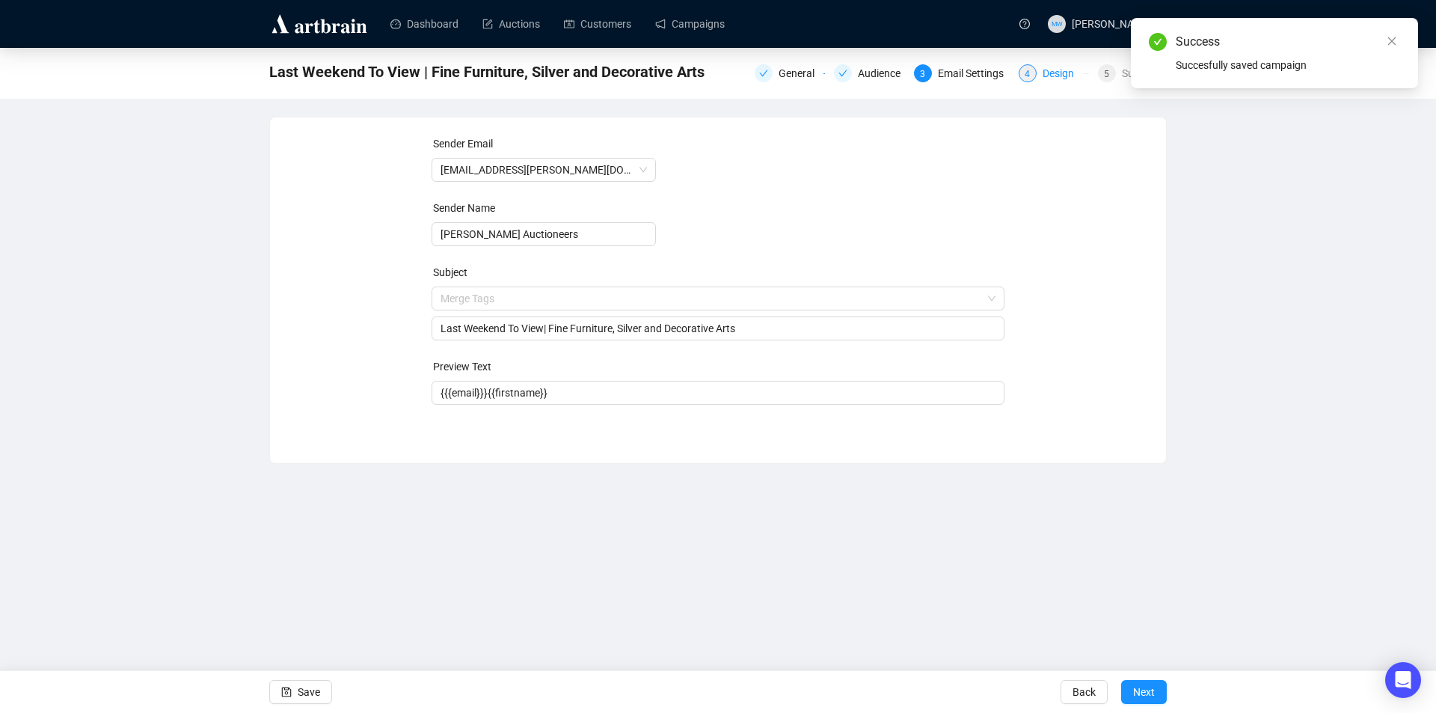
click at [1065, 80] on div "Design" at bounding box center [1063, 73] width 40 height 18
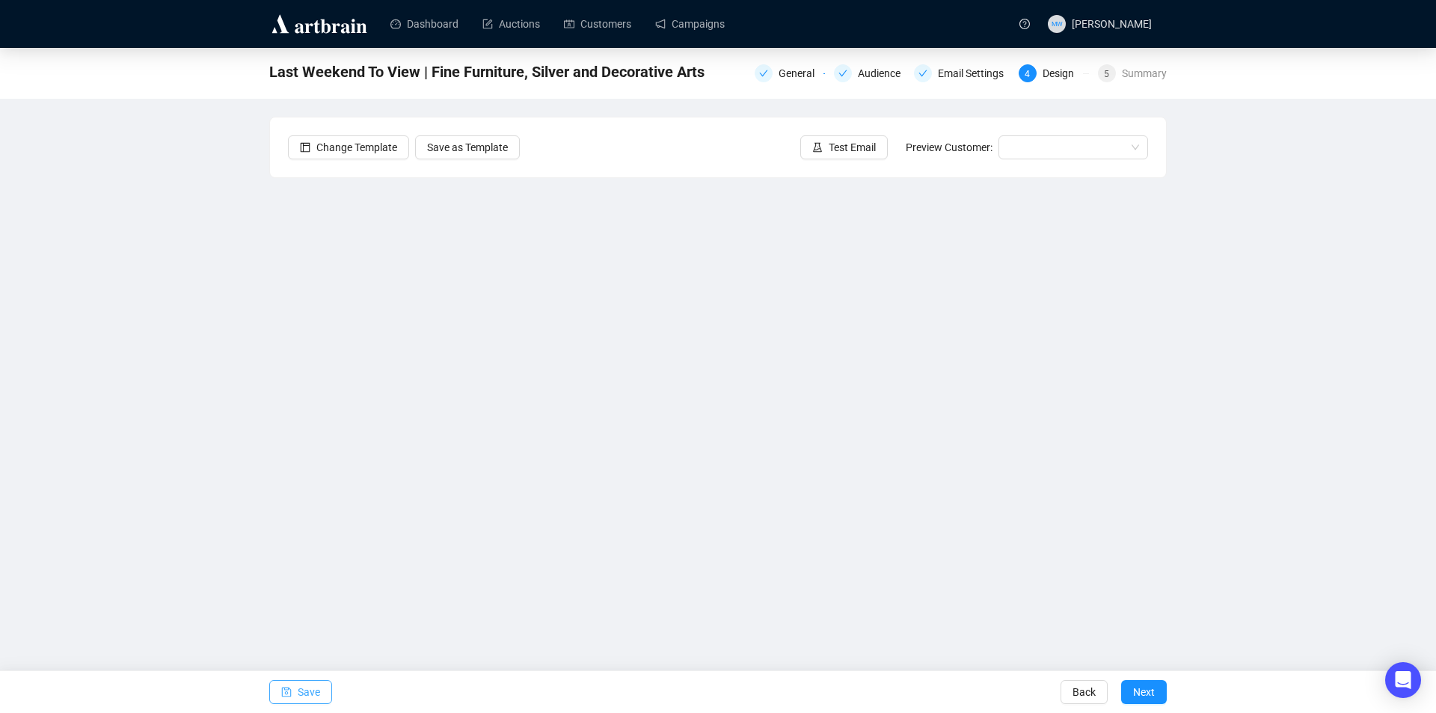
click at [295, 687] on button "Save" at bounding box center [300, 692] width 63 height 24
click at [297, 692] on button "Save" at bounding box center [300, 692] width 63 height 24
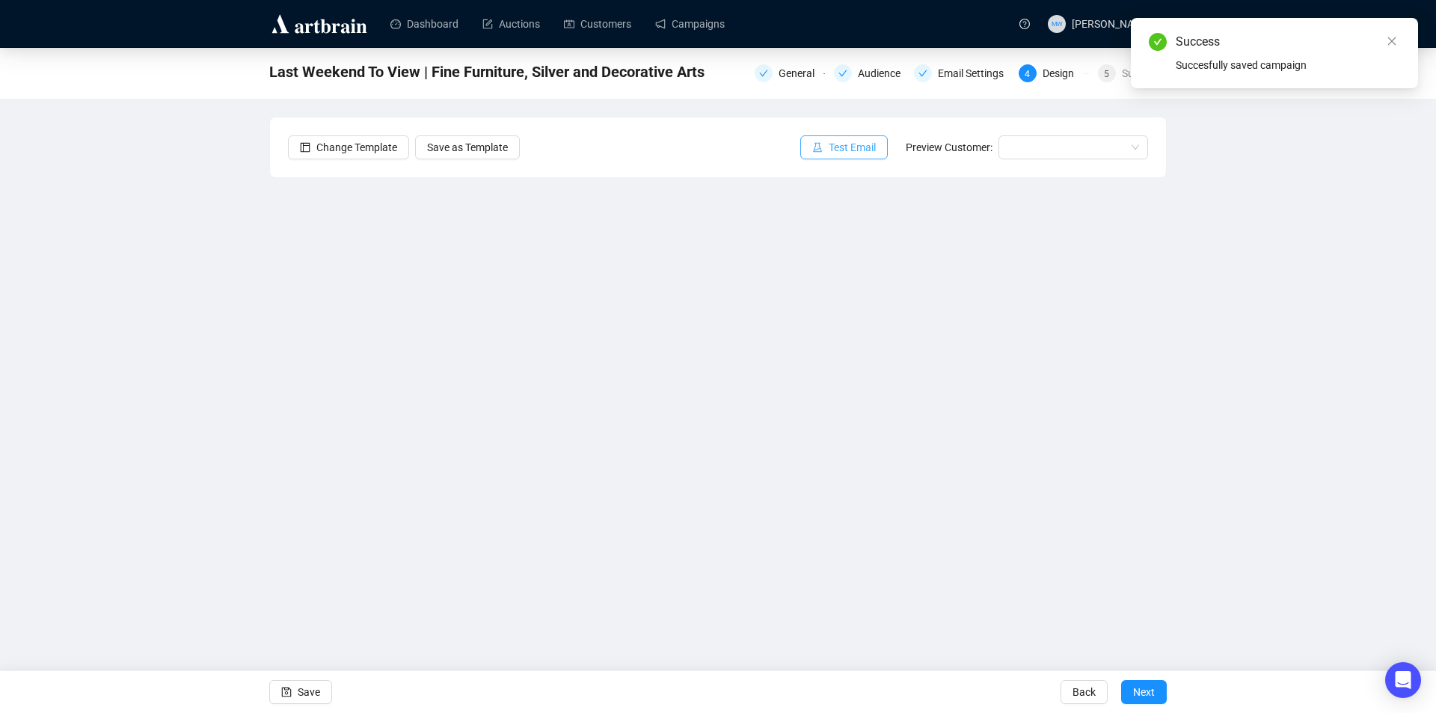
click at [846, 139] on span "Test Email" at bounding box center [852, 147] width 47 height 16
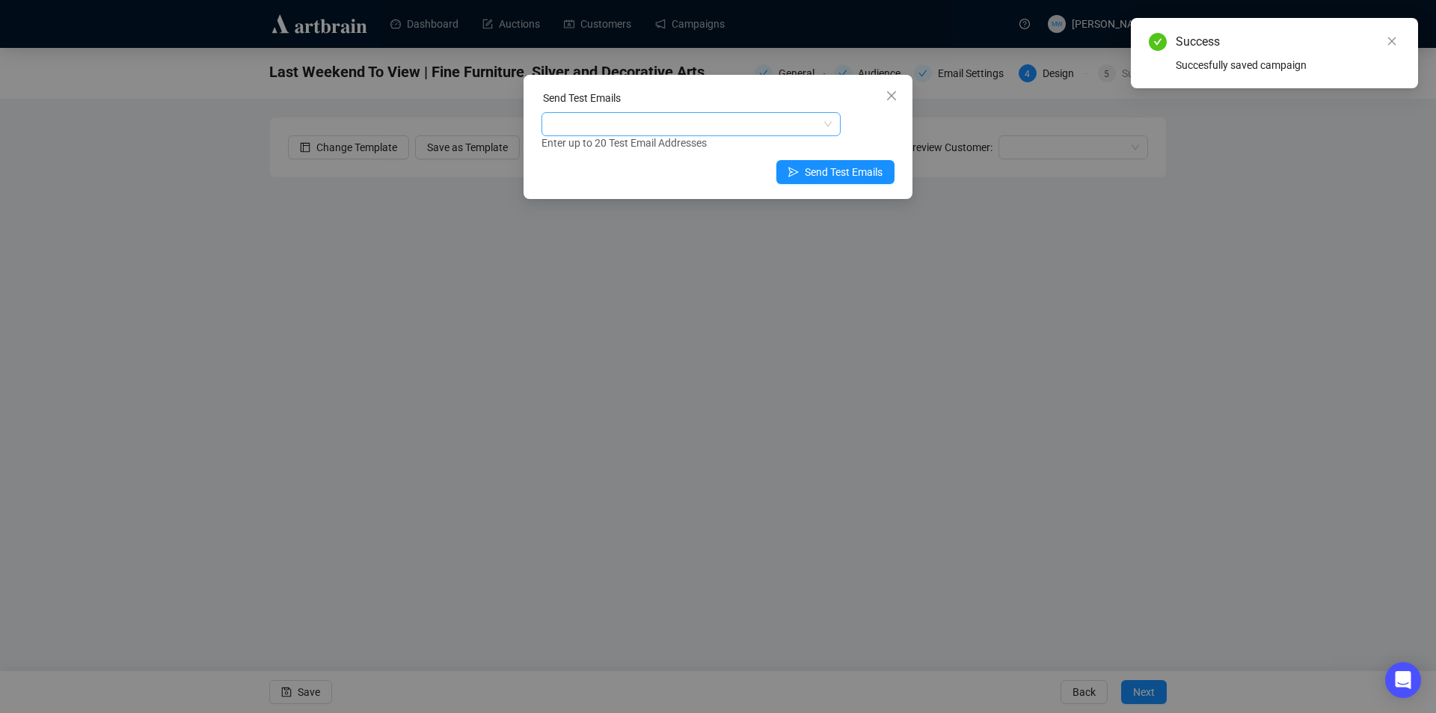
click at [690, 121] on div at bounding box center [682, 124] width 277 height 21
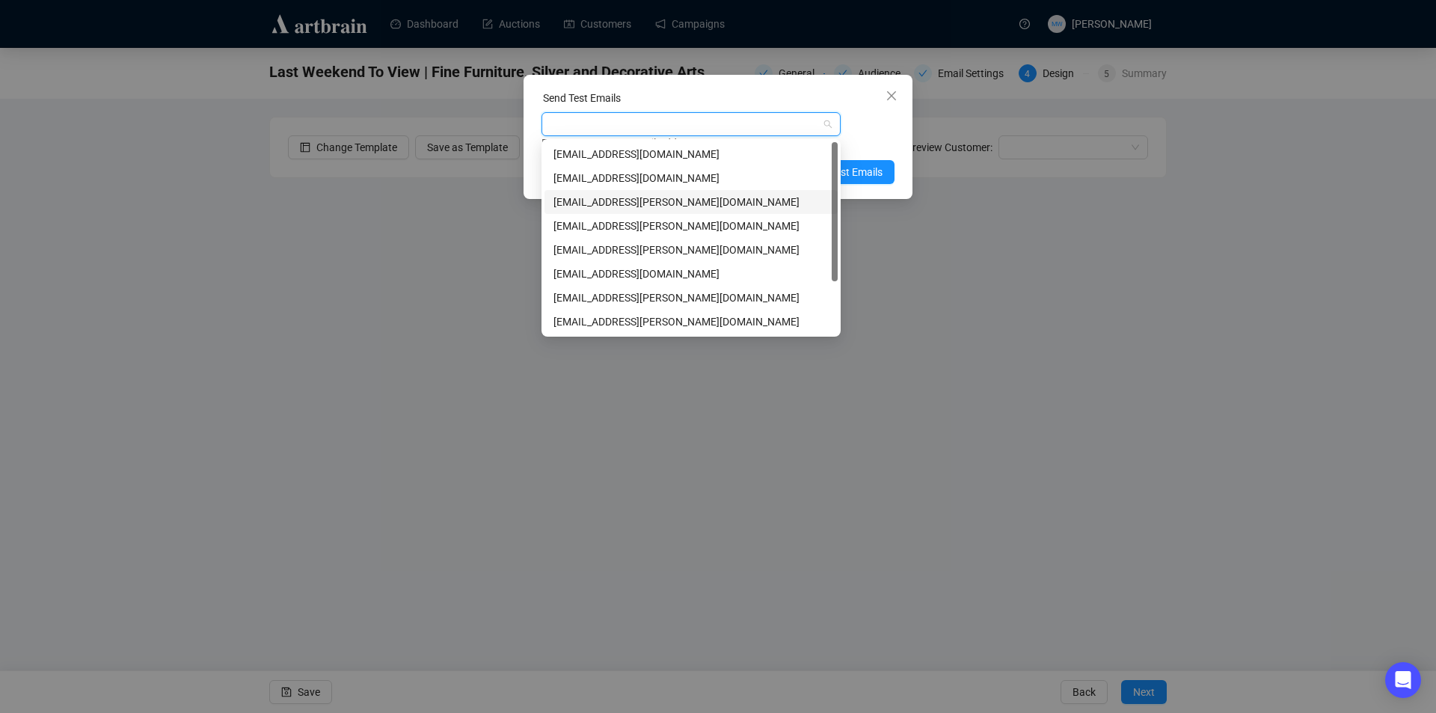
click at [743, 200] on div "[EMAIL_ADDRESS][PERSON_NAME][DOMAIN_NAME]" at bounding box center [690, 202] width 275 height 16
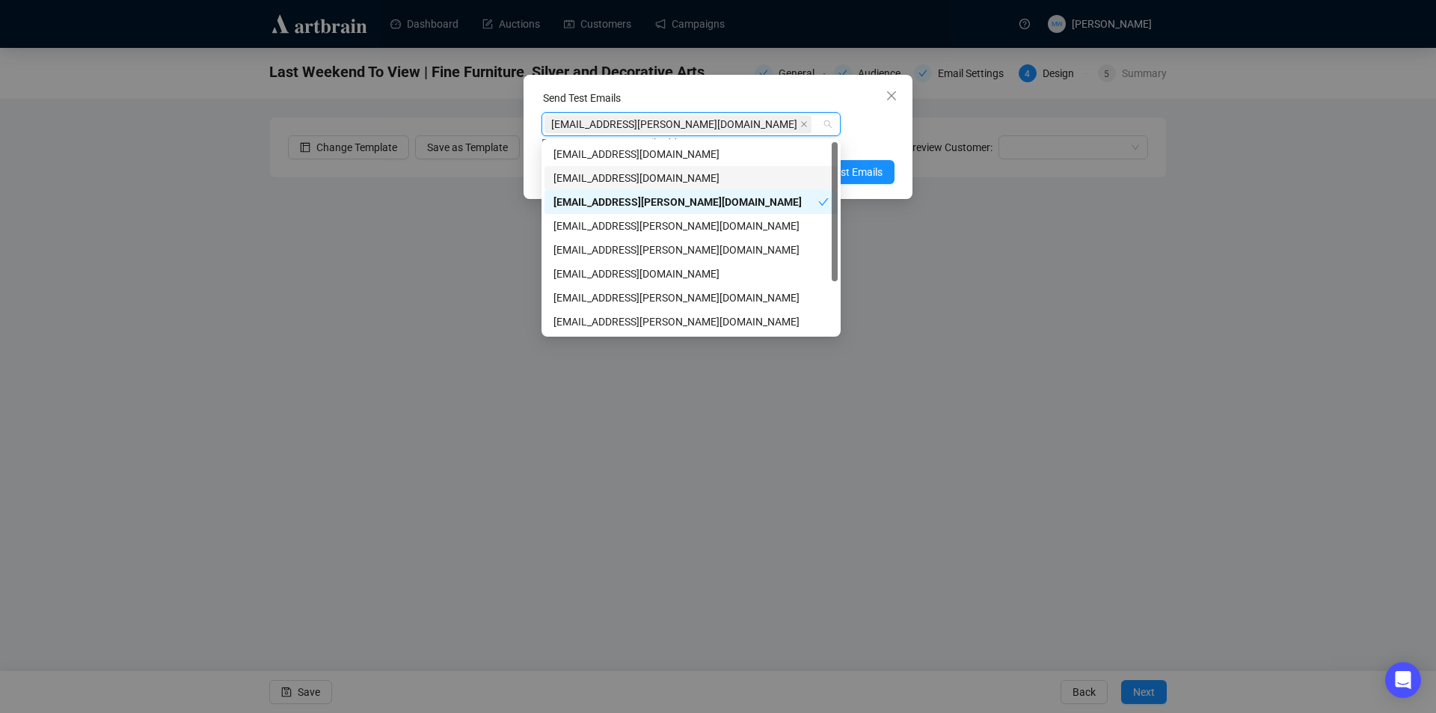
click at [873, 118] on div "[EMAIL_ADDRESS][PERSON_NAME][DOMAIN_NAME] Enter up to 20 Test Email Addresses" at bounding box center [717, 131] width 353 height 39
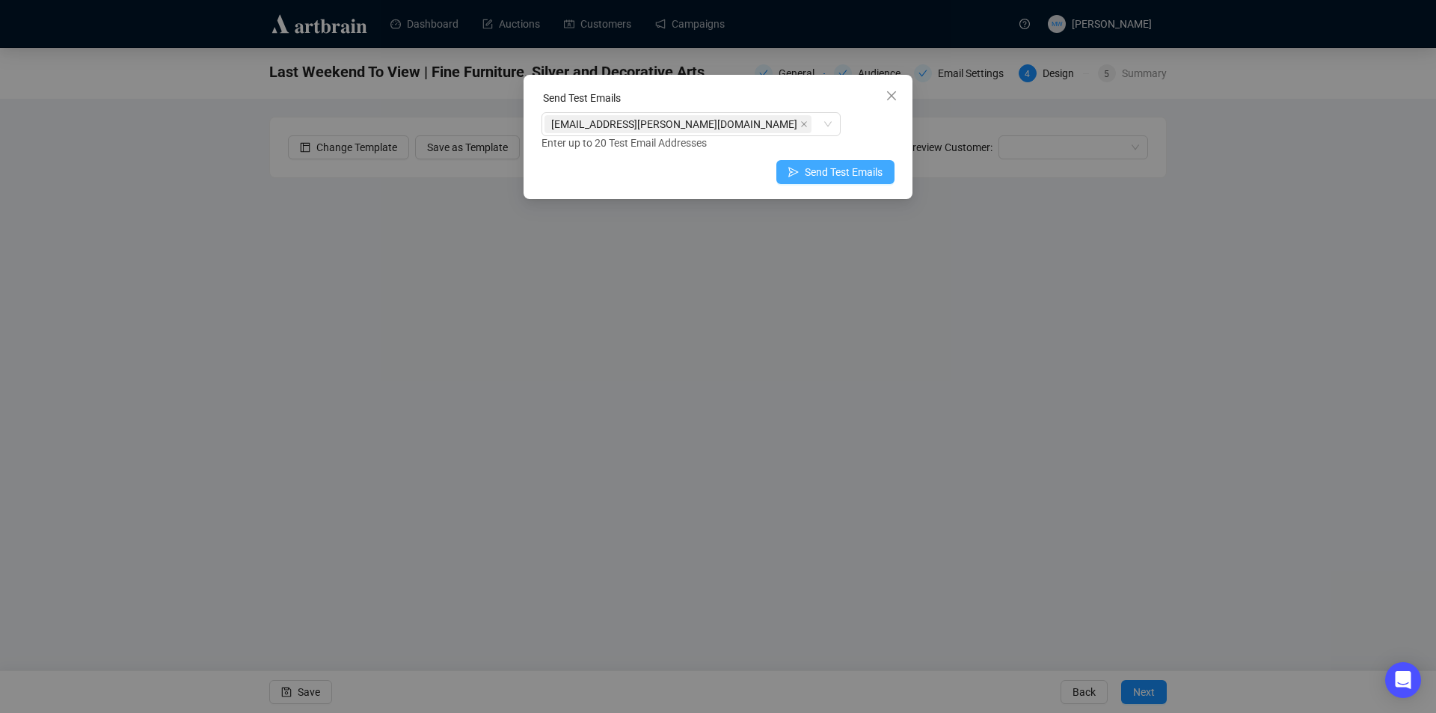
click at [850, 170] on span "Send Test Emails" at bounding box center [844, 172] width 78 height 16
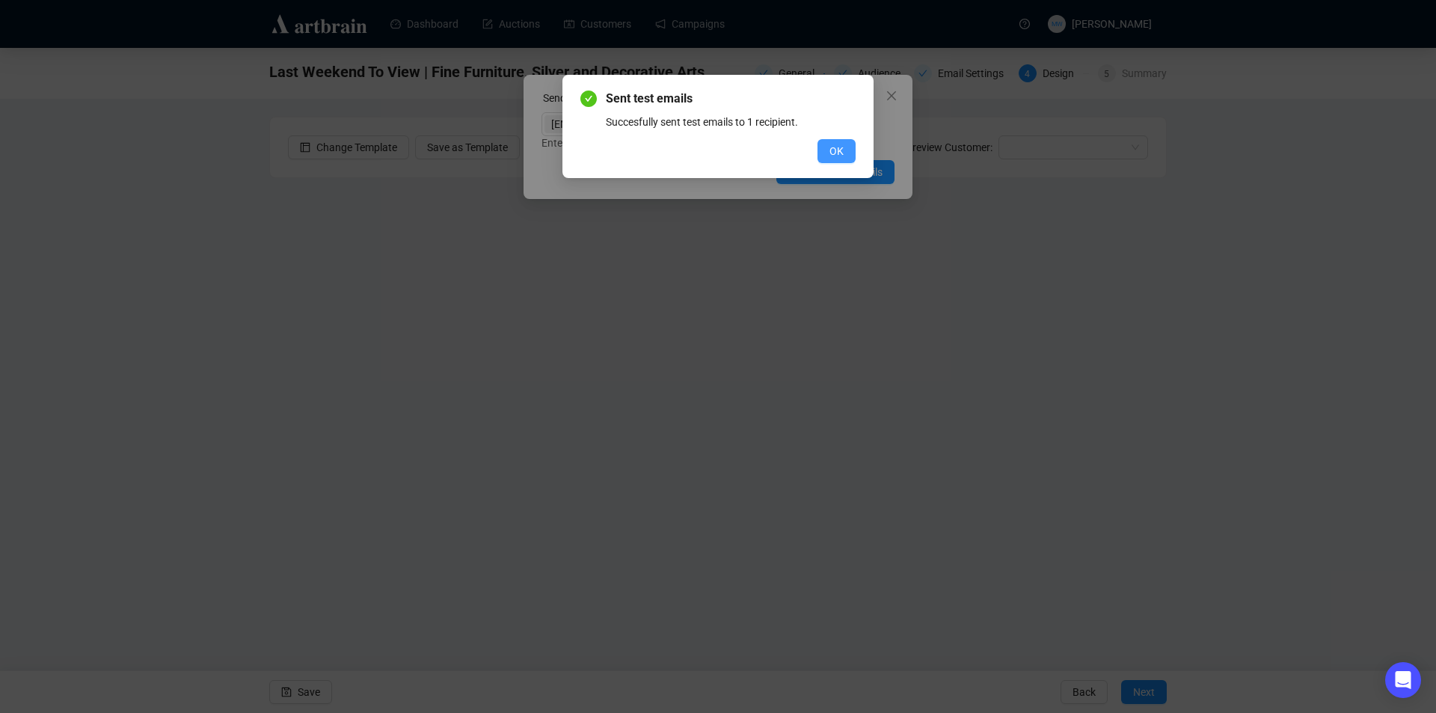
click at [842, 144] on span "OK" at bounding box center [836, 151] width 14 height 16
